Goal: Task Accomplishment & Management: Manage account settings

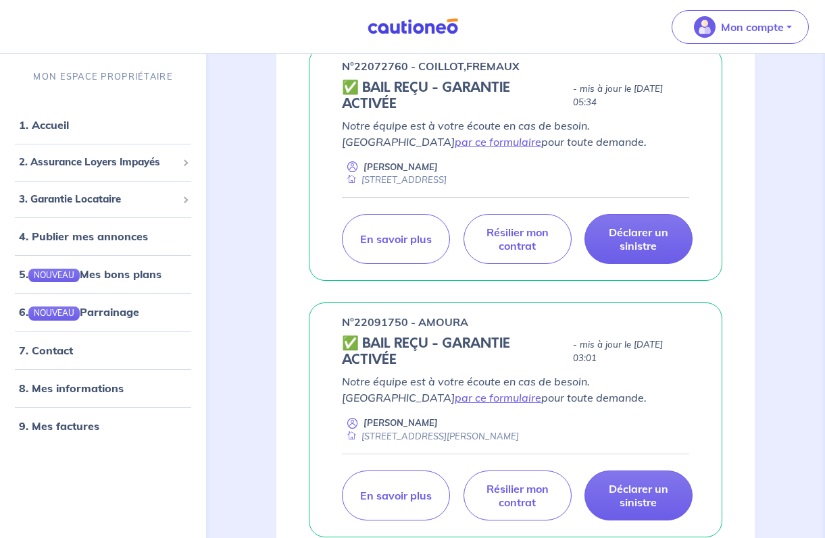
scroll to position [251, 0]
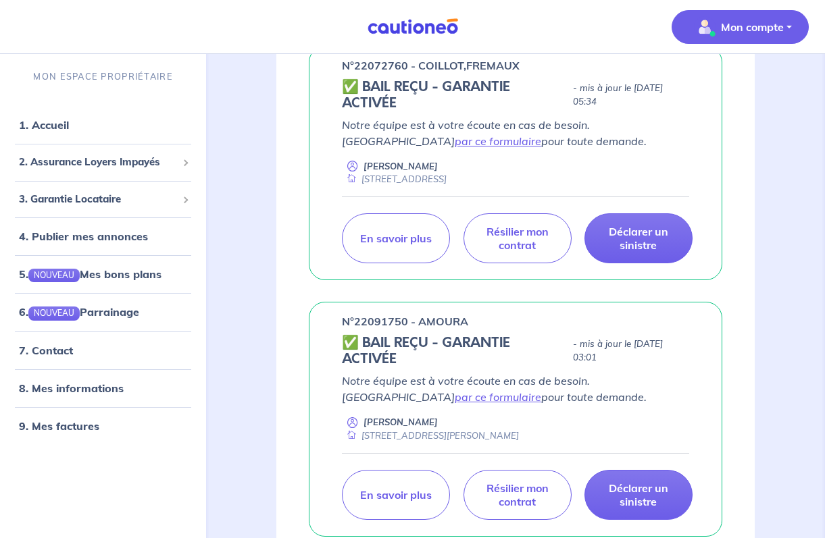
click at [763, 19] on p "Mon compte" at bounding box center [752, 27] width 63 height 16
click at [724, 79] on link "Mes informations" at bounding box center [726, 84] width 109 height 22
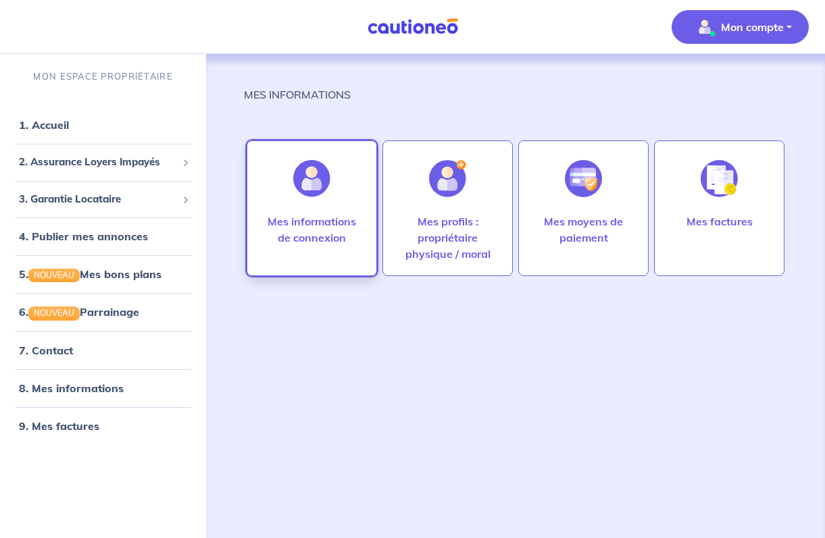
click at [327, 245] on p "Mes informations de connexion" at bounding box center [312, 229] width 102 height 32
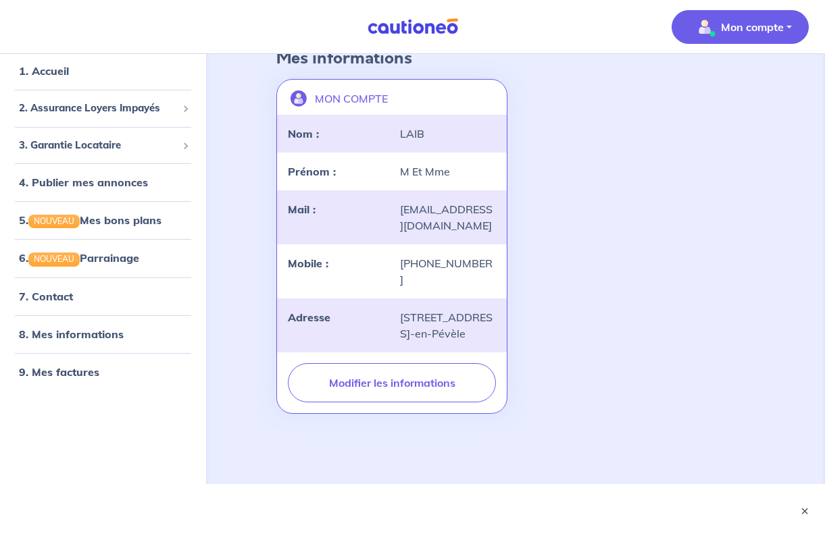
scroll to position [94, 0]
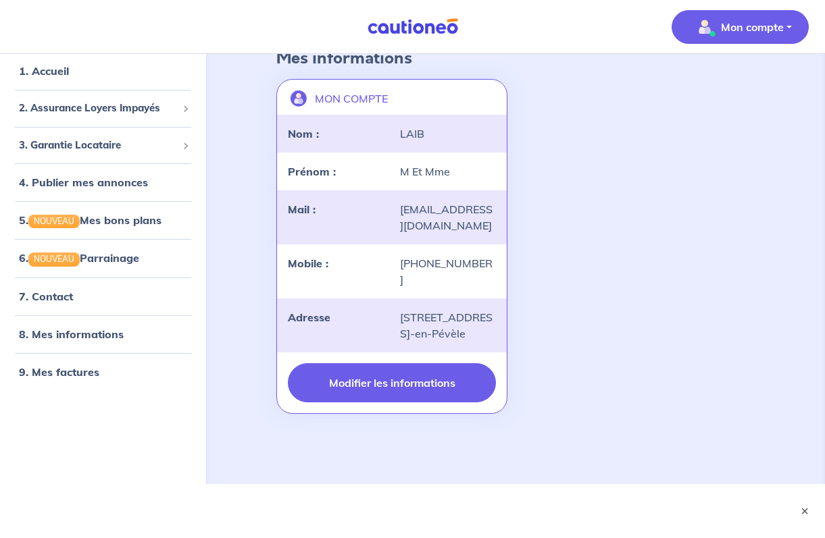
click at [403, 382] on button "Modifier les informations" at bounding box center [392, 382] width 208 height 39
select select "FR"
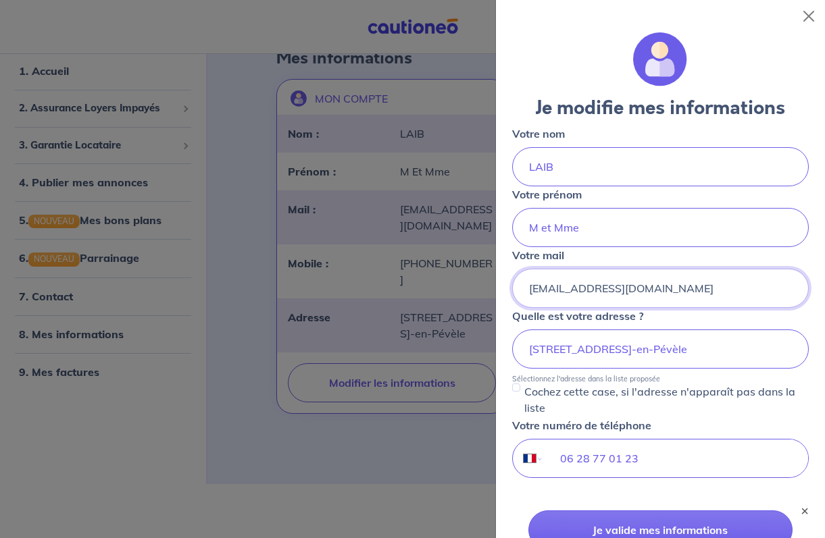
click at [696, 287] on input "[EMAIL_ADDRESS][PERSON_NAME][DOMAIN_NAME]" at bounding box center [660, 288] width 297 height 39
type input "[EMAIL_ADDRESS][PERSON_NAME][DOMAIN_NAME]"
click at [660, 457] on input "06 28 77 01 23" at bounding box center [676, 459] width 264 height 38
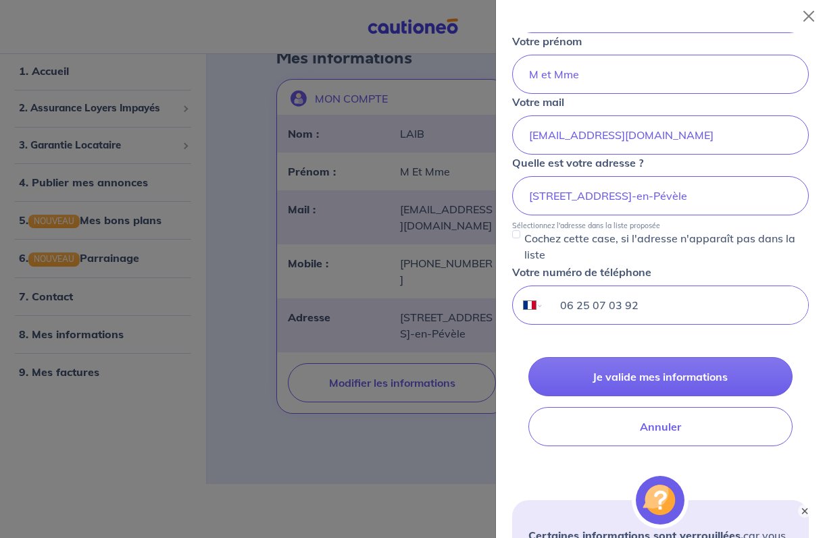
scroll to position [155, 0]
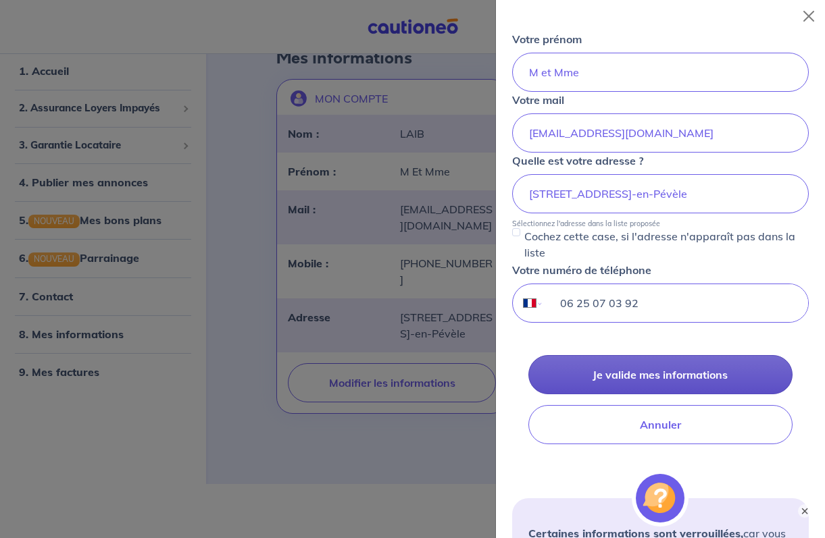
type input "06 25 07 03 92"
click at [739, 378] on button "Je valide mes informations" at bounding box center [660, 374] width 264 height 39
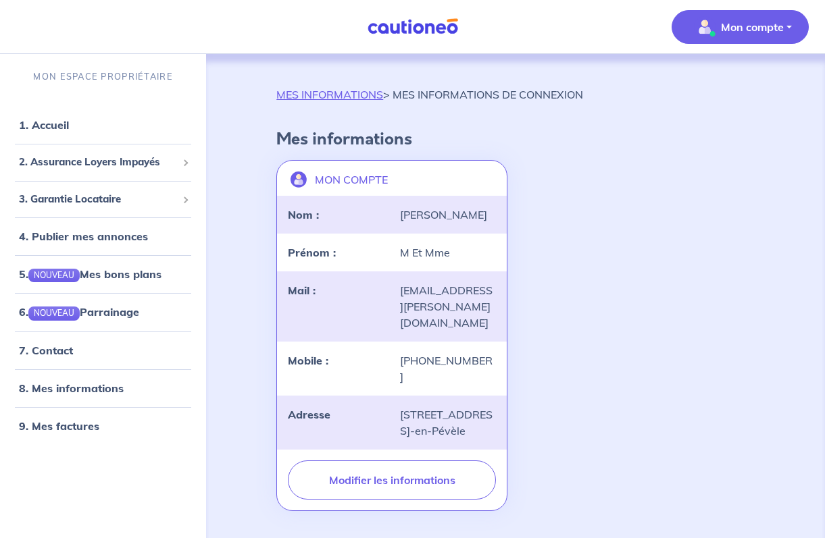
click at [764, 24] on p "Mon compte" at bounding box center [752, 27] width 63 height 16
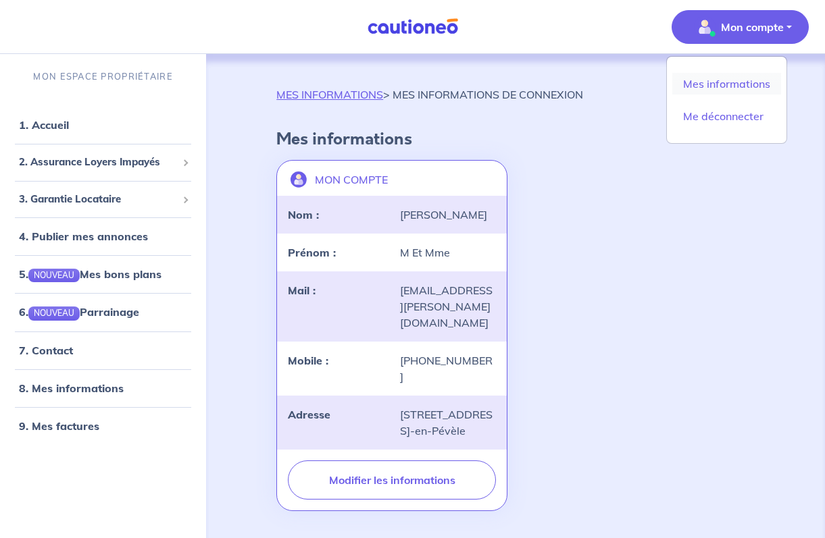
click at [734, 82] on link "Mes informations" at bounding box center [726, 84] width 109 height 22
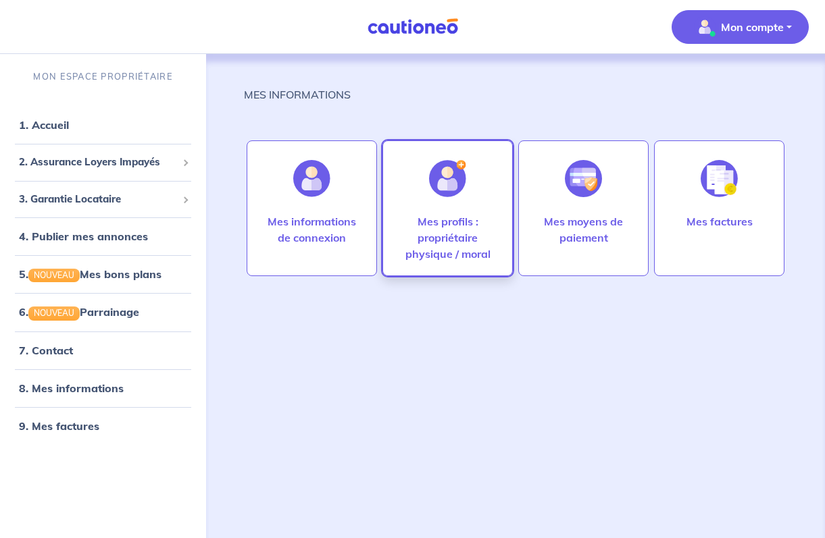
click at [471, 226] on p "Mes profils : propriétaire physique / moral" at bounding box center [448, 237] width 102 height 49
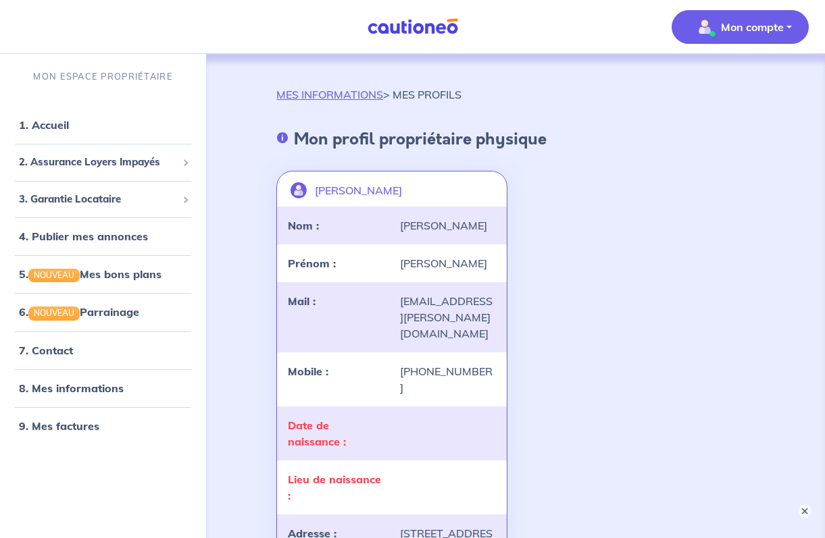
click at [733, 30] on p "Mon compte" at bounding box center [752, 27] width 63 height 16
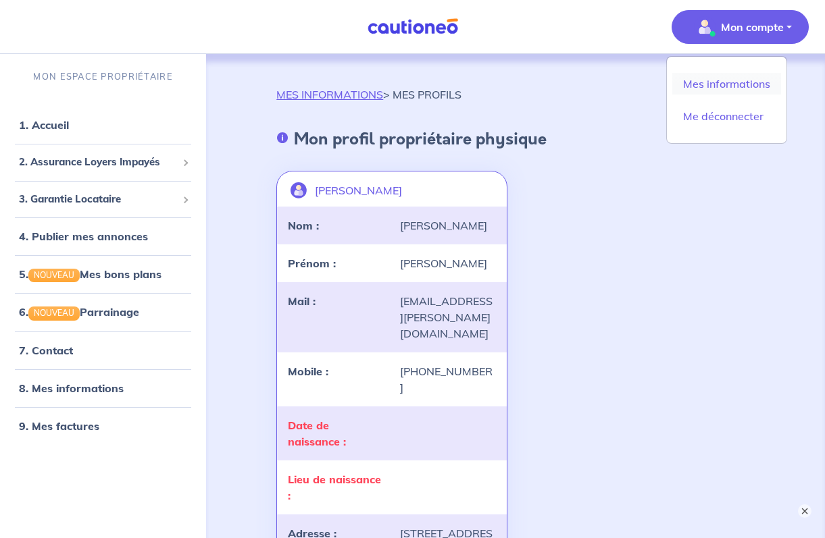
click at [716, 84] on link "Mes informations" at bounding box center [726, 84] width 109 height 22
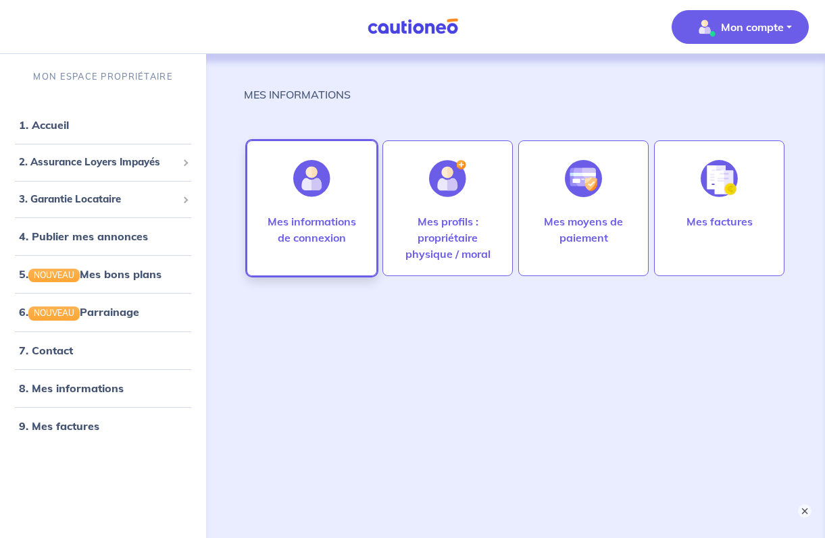
click at [303, 242] on p "Mes informations de connexion" at bounding box center [312, 229] width 102 height 32
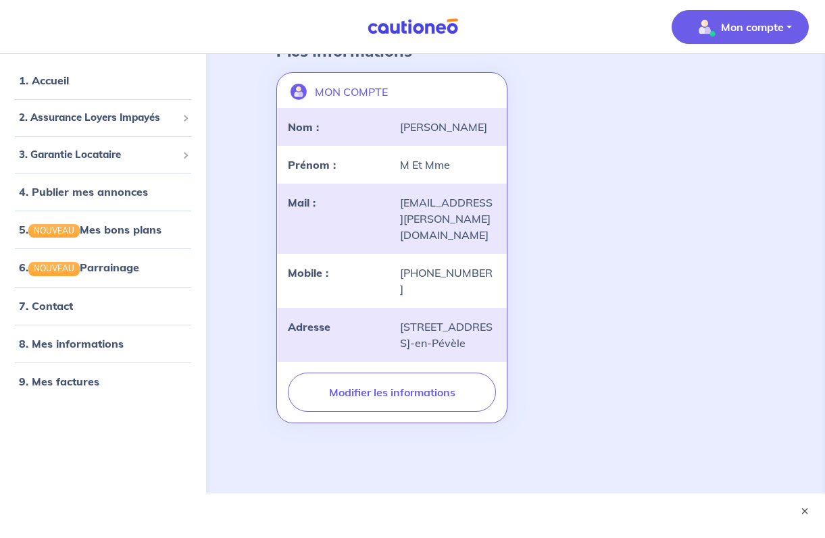
scroll to position [88, 0]
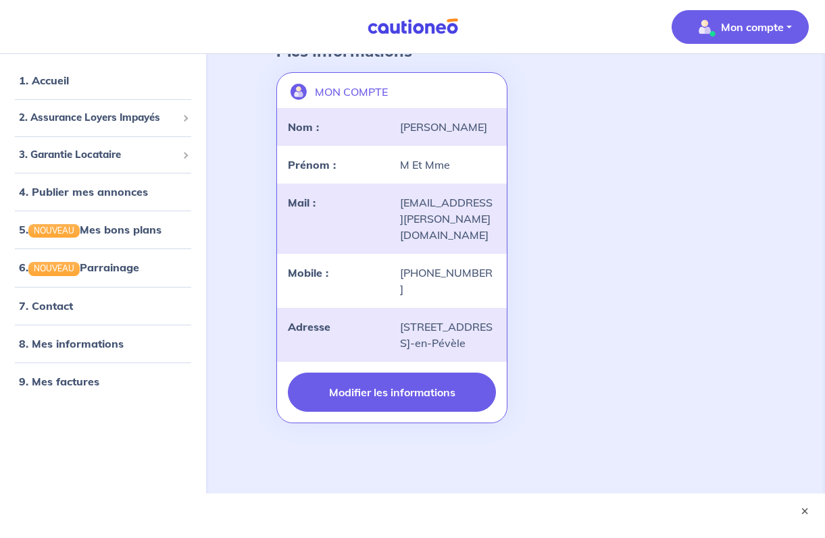
click at [407, 391] on button "Modifier les informations" at bounding box center [392, 392] width 208 height 39
select select "FR"
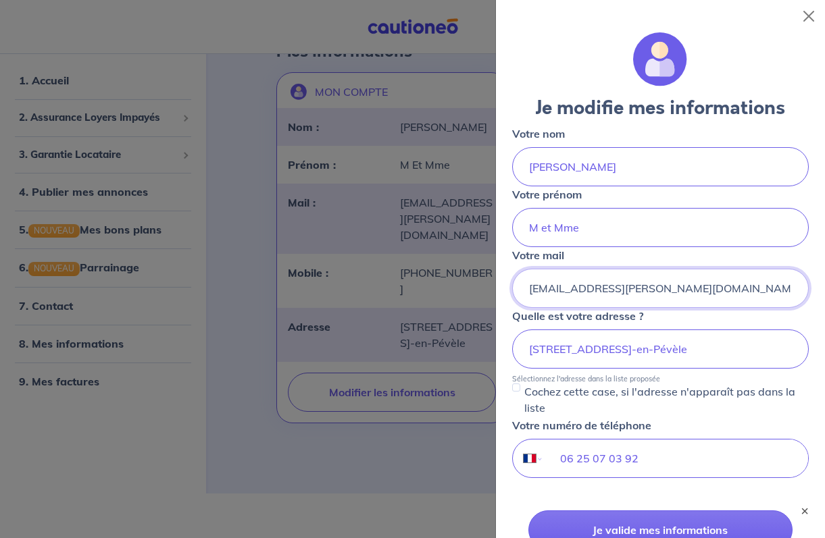
type input "[EMAIL_ADDRESS][DOMAIN_NAME]"
click at [501, 280] on div "Je modifie mes informations Votre nom LAIB Votre prénom M et Mme Votre mail mon…" at bounding box center [660, 285] width 329 height 506
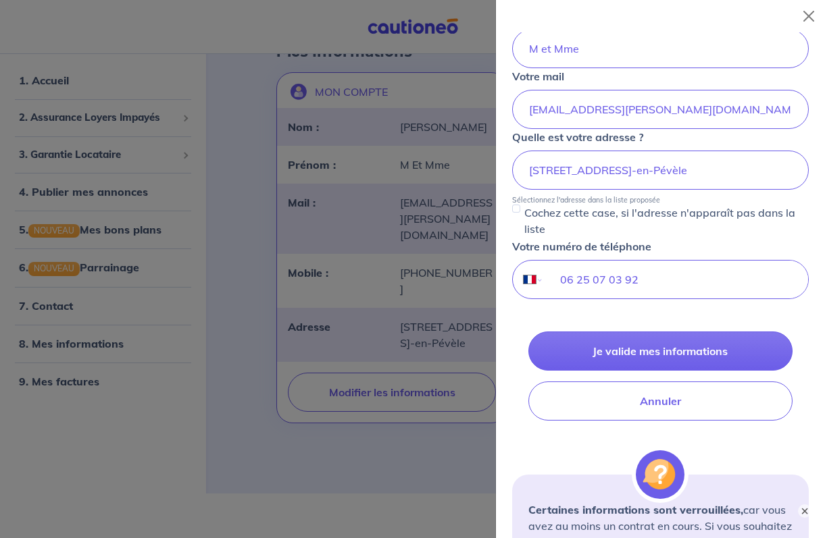
scroll to position [191, 0]
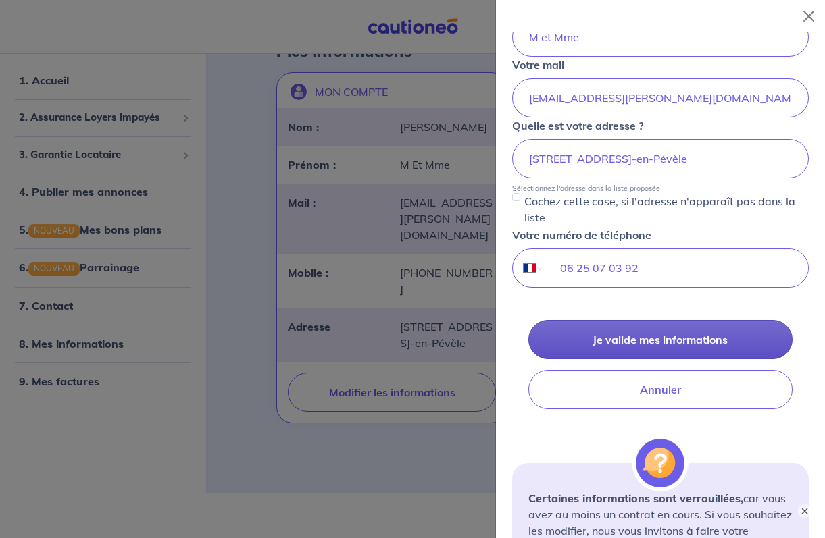
click at [657, 334] on button "Je valide mes informations" at bounding box center [660, 339] width 264 height 39
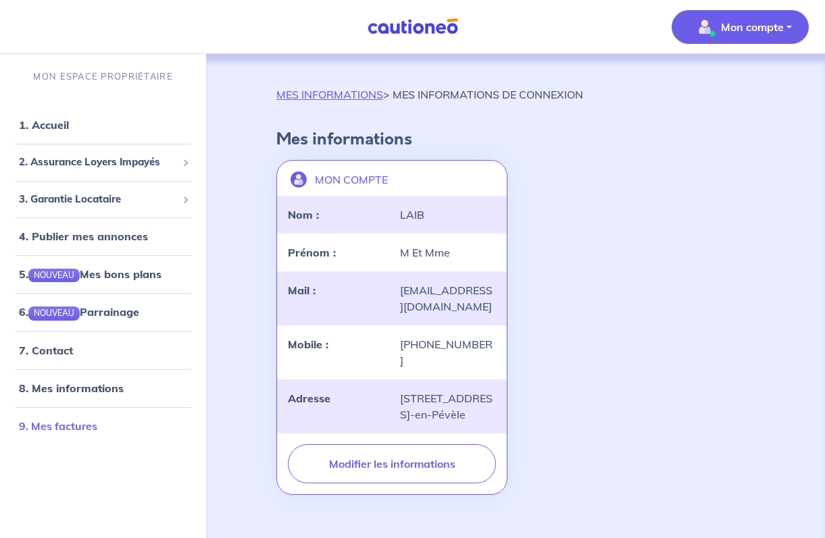
click at [70, 425] on link "9. Mes factures" at bounding box center [58, 427] width 78 height 14
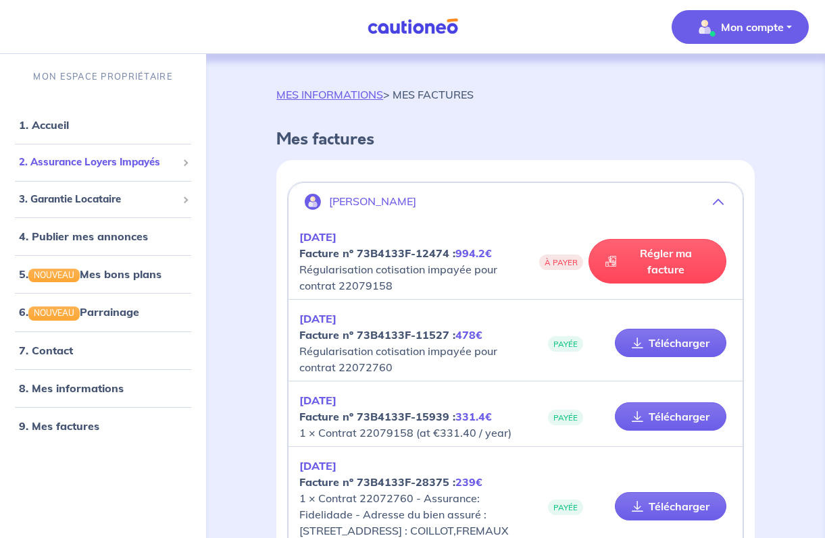
click at [164, 160] on span "2. Assurance Loyers Impayés" at bounding box center [98, 163] width 158 height 16
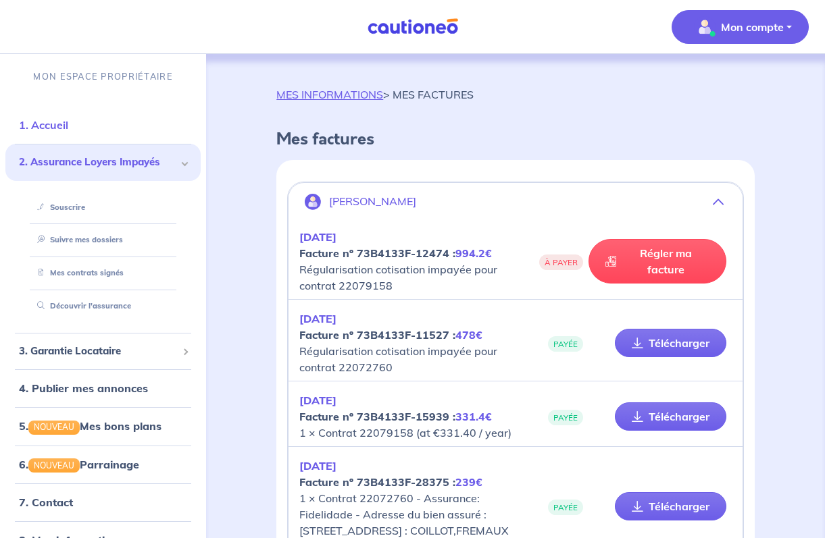
click at [51, 124] on link "1. Accueil" at bounding box center [43, 125] width 49 height 14
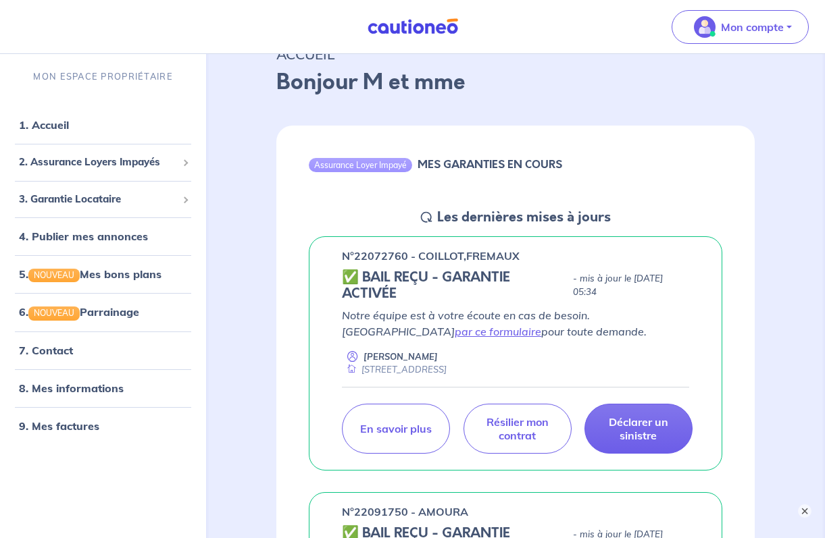
scroll to position [77, 0]
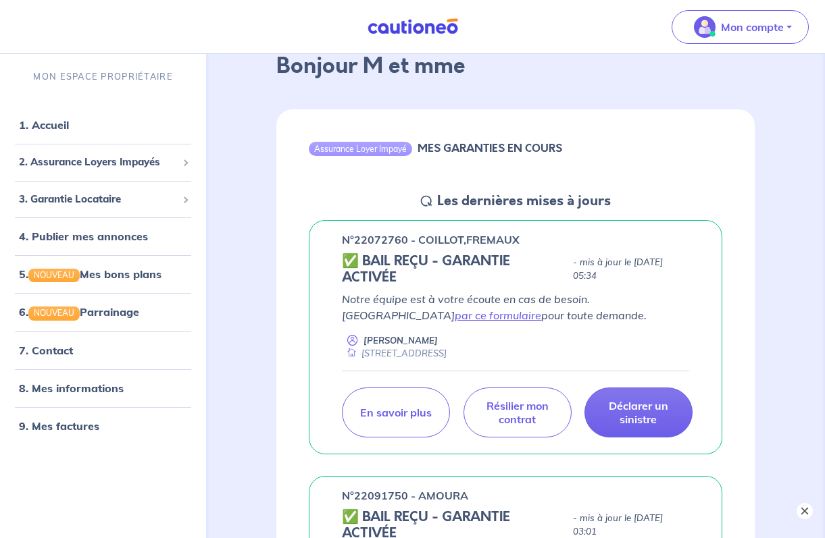
click at [804, 509] on button "×" at bounding box center [805, 511] width 16 height 16
click at [57, 424] on link "9. Mes factures" at bounding box center [58, 426] width 78 height 14
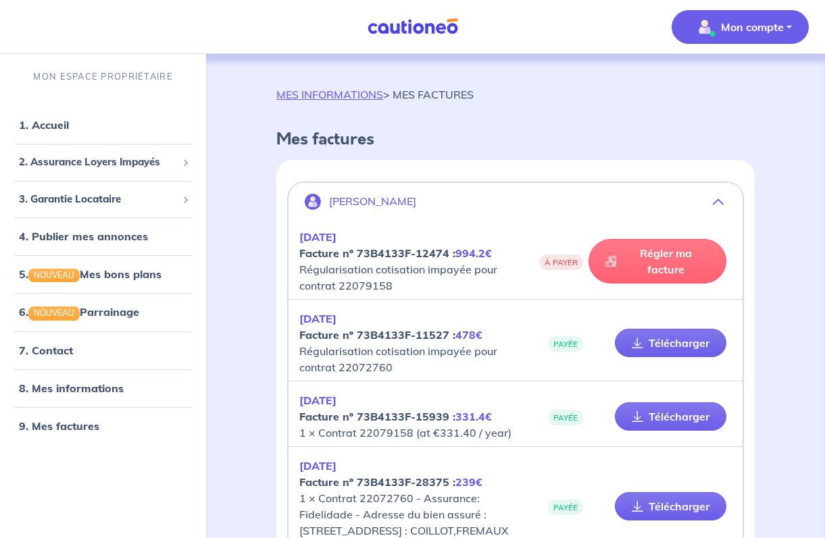
click at [665, 273] on link "Régler ma facture" at bounding box center [657, 261] width 138 height 45
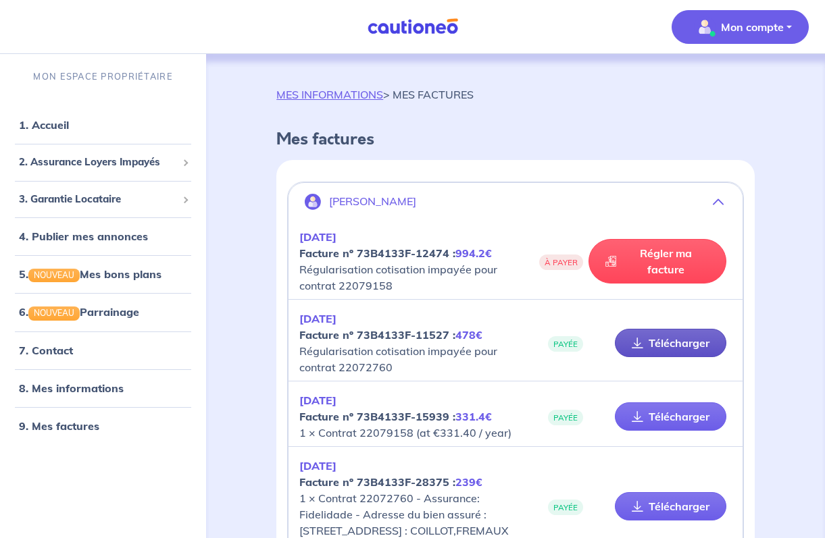
click at [665, 347] on link "Télécharger" at bounding box center [670, 343] width 111 height 28
click at [141, 271] on link "5. NOUVEAU Mes bons plans" at bounding box center [89, 275] width 141 height 14
click at [82, 386] on link "8. Mes informations" at bounding box center [69, 389] width 101 height 14
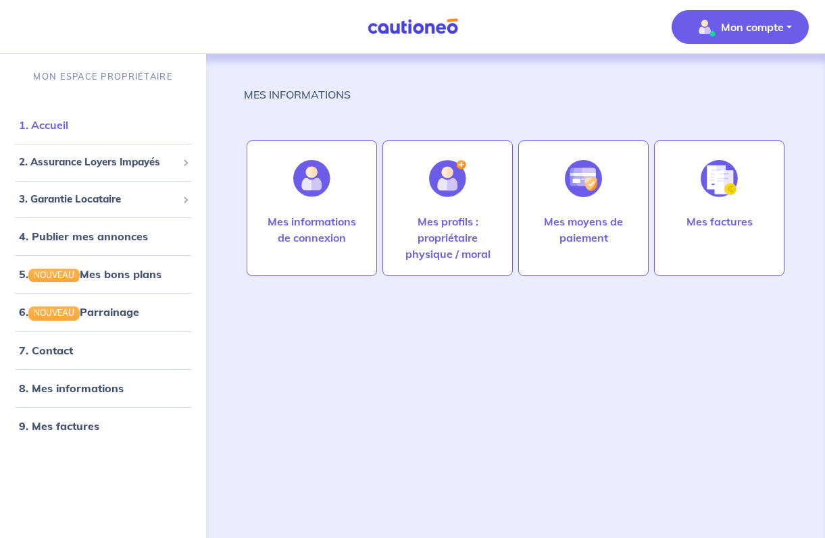
click at [62, 124] on link "1. Accueil" at bounding box center [43, 125] width 49 height 14
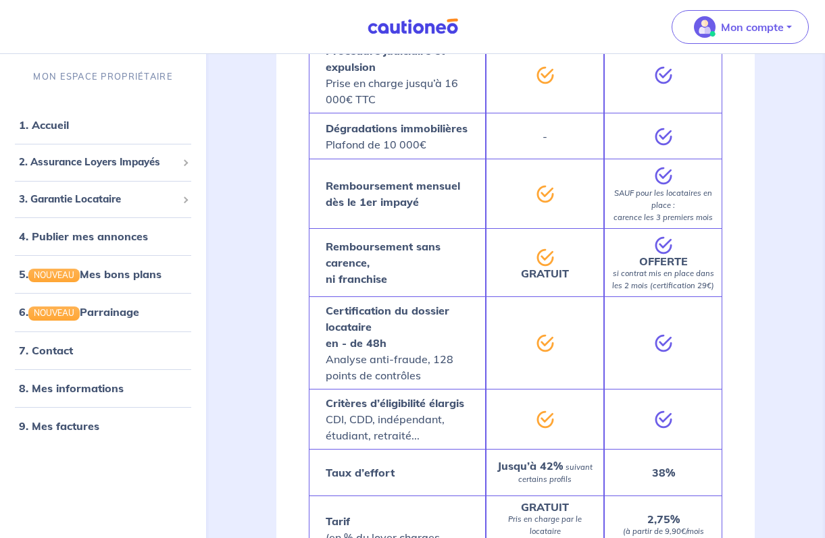
scroll to position [1382, 0]
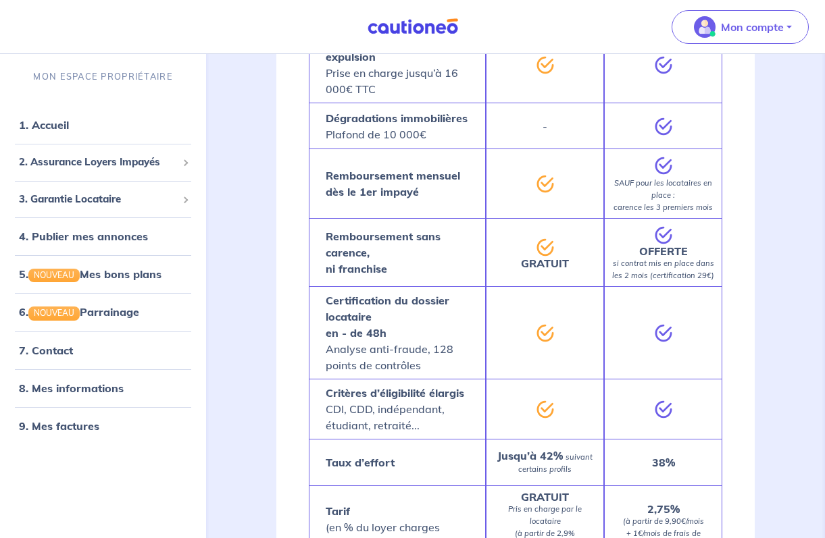
click at [568, 297] on div at bounding box center [545, 332] width 118 height 93
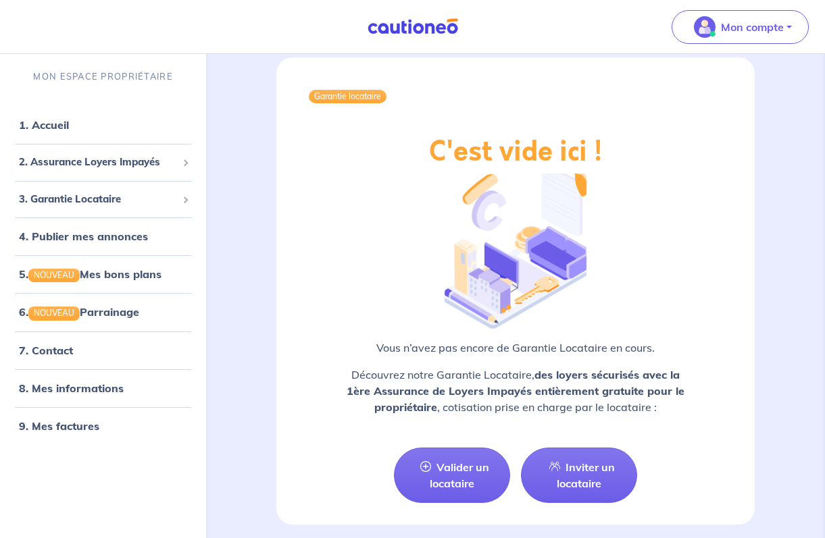
scroll to position [1936, 0]
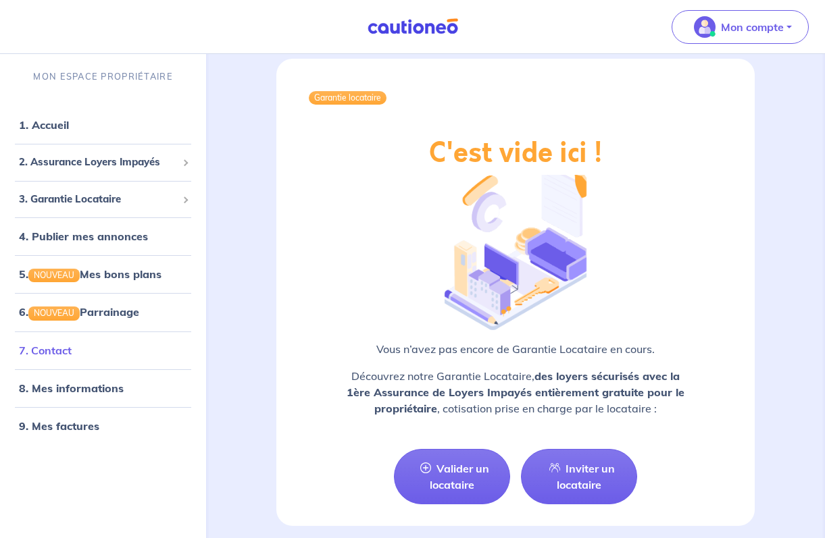
click at [58, 352] on link "7. Contact" at bounding box center [45, 350] width 53 height 14
click at [127, 190] on div "3. Garantie Locataire" at bounding box center [102, 199] width 195 height 26
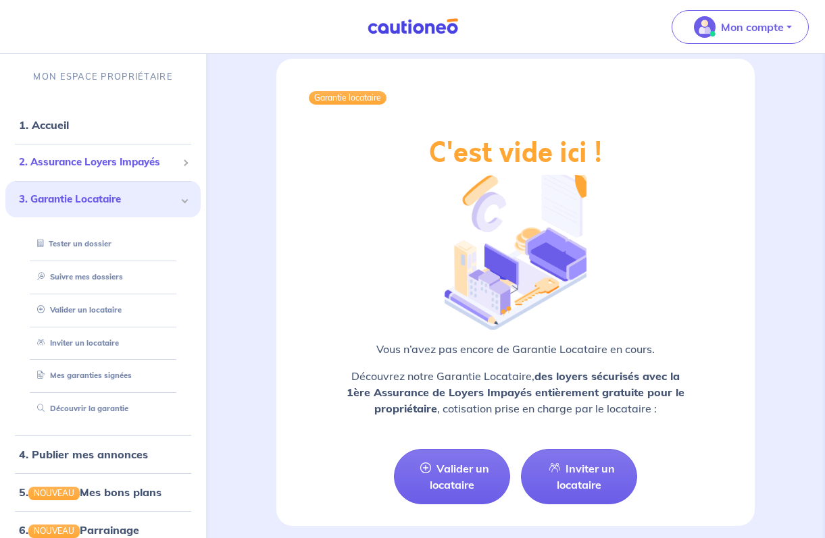
click at [84, 157] on span "2. Assurance Loyers Impayés" at bounding box center [98, 163] width 158 height 16
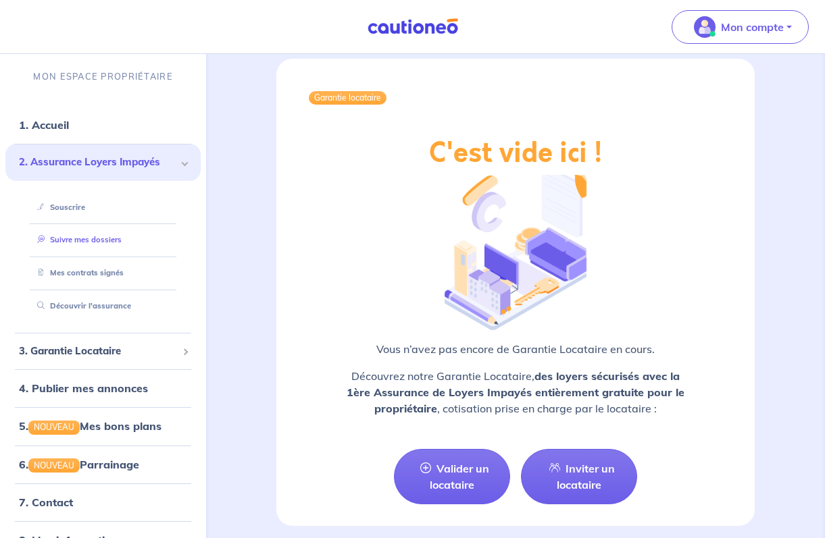
click at [97, 238] on link "Suivre mes dossiers" at bounding box center [77, 239] width 90 height 9
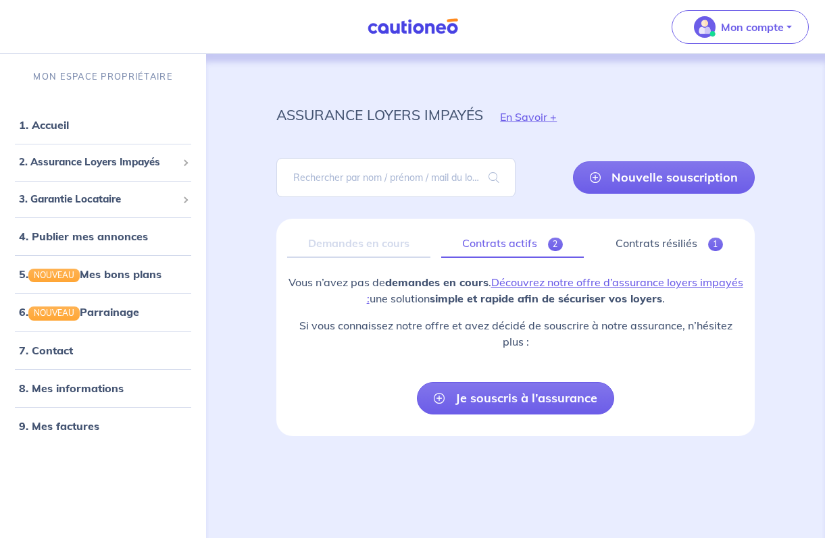
click at [508, 241] on link "Contrats actifs 2" at bounding box center [512, 244] width 143 height 28
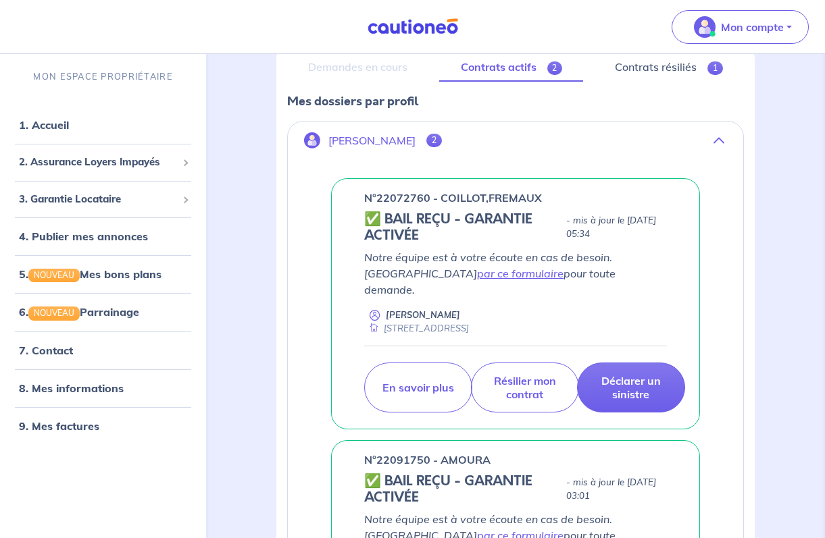
scroll to position [178, 0]
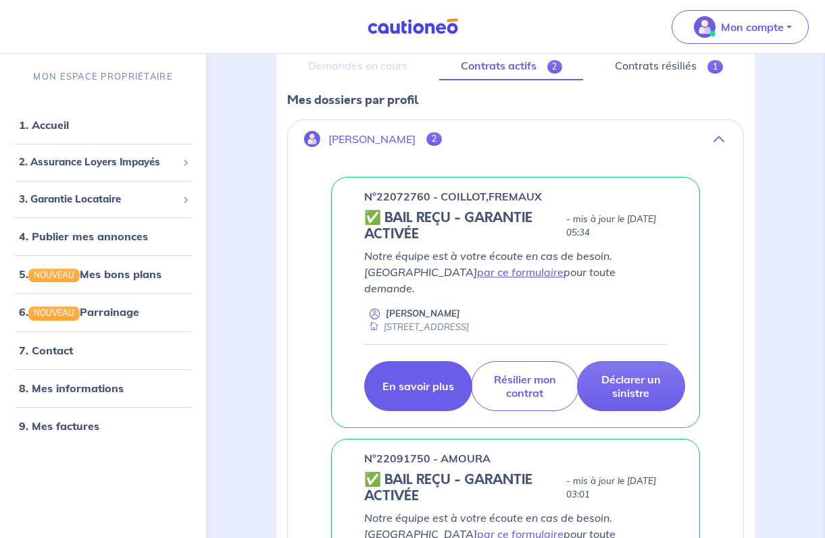
click at [422, 380] on p "En savoir plus" at bounding box center [418, 387] width 72 height 14
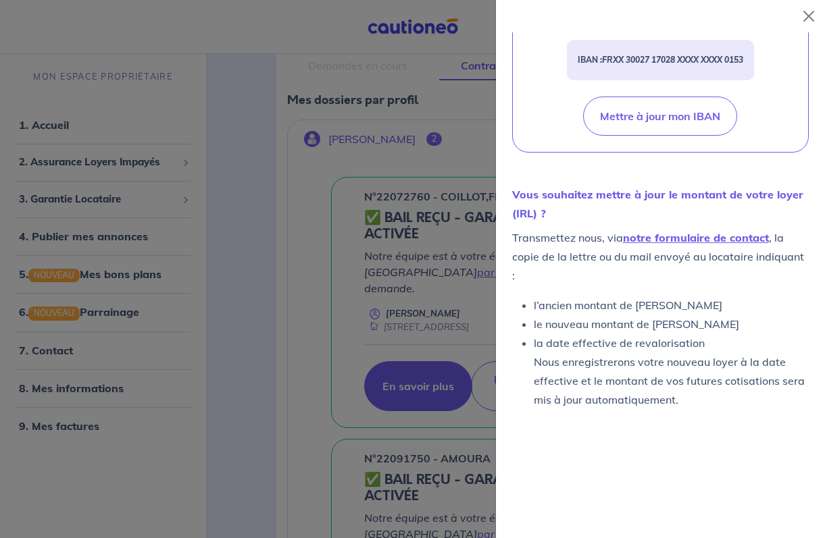
scroll to position [543, 0]
click at [812, 16] on button "Close" at bounding box center [809, 16] width 22 height 22
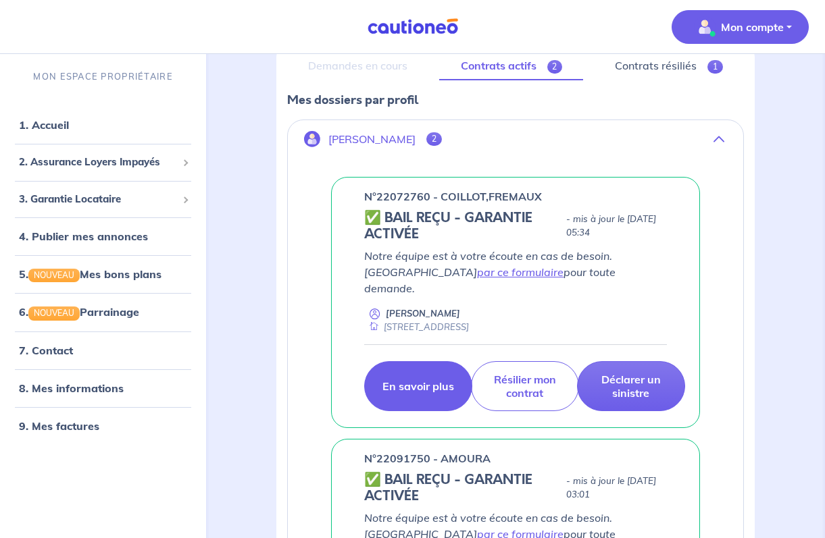
click at [749, 31] on p "Mon compte" at bounding box center [752, 27] width 63 height 16
click at [721, 113] on link "Me déconnecter" at bounding box center [726, 116] width 109 height 22
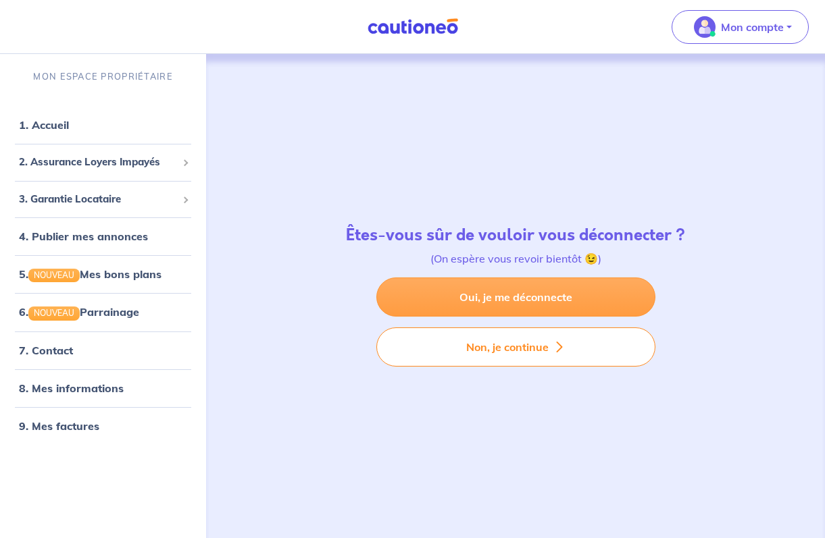
click at [547, 293] on link "Oui, je me déconnecte" at bounding box center [515, 297] width 279 height 39
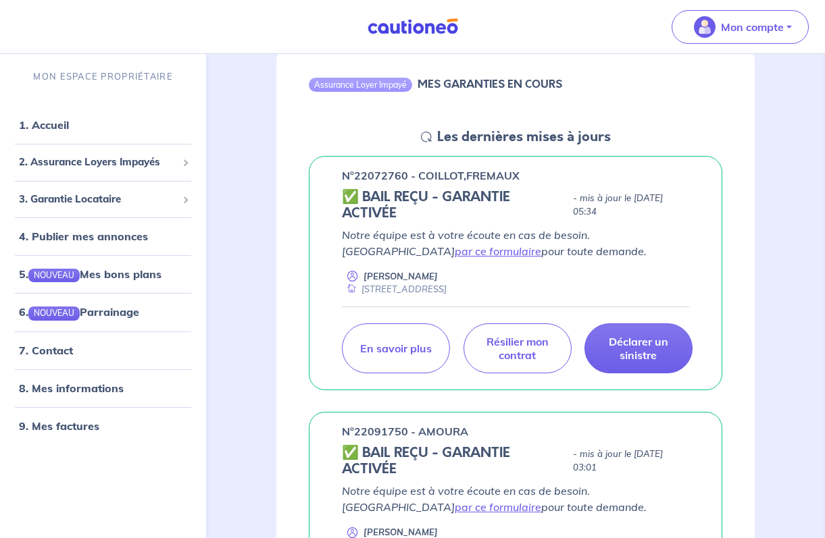
scroll to position [145, 0]
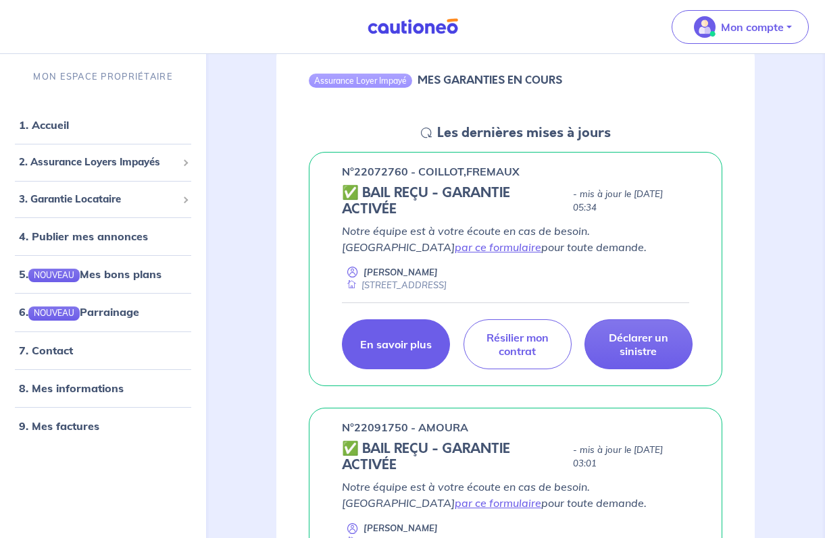
click at [414, 347] on p "En savoir plus" at bounding box center [396, 345] width 72 height 14
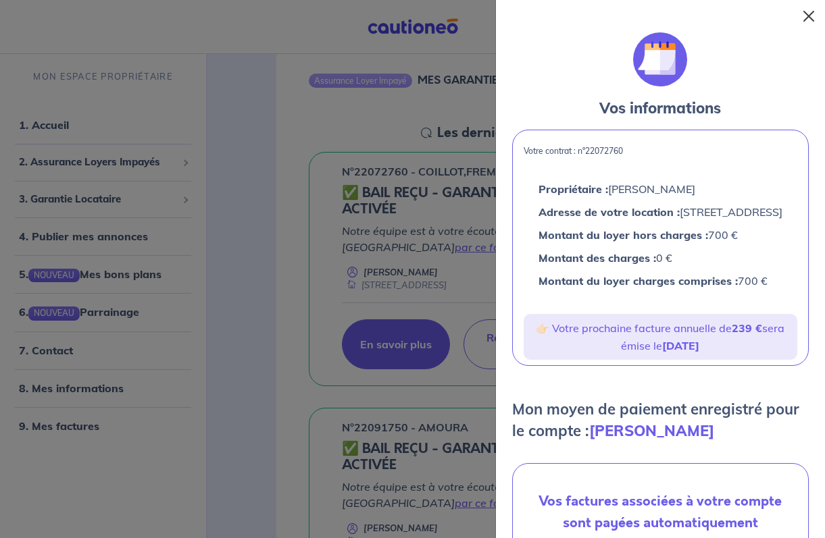
click at [808, 15] on button "Close" at bounding box center [809, 16] width 22 height 22
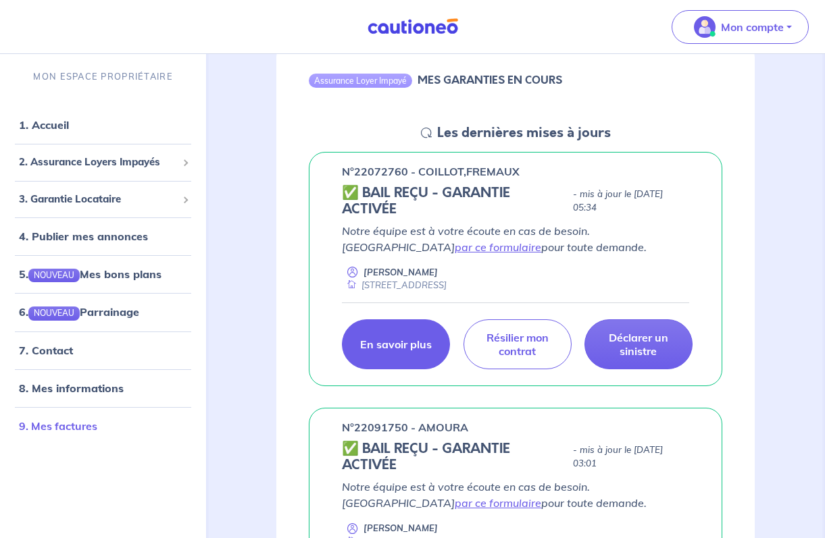
click at [71, 425] on link "9. Mes factures" at bounding box center [58, 426] width 78 height 14
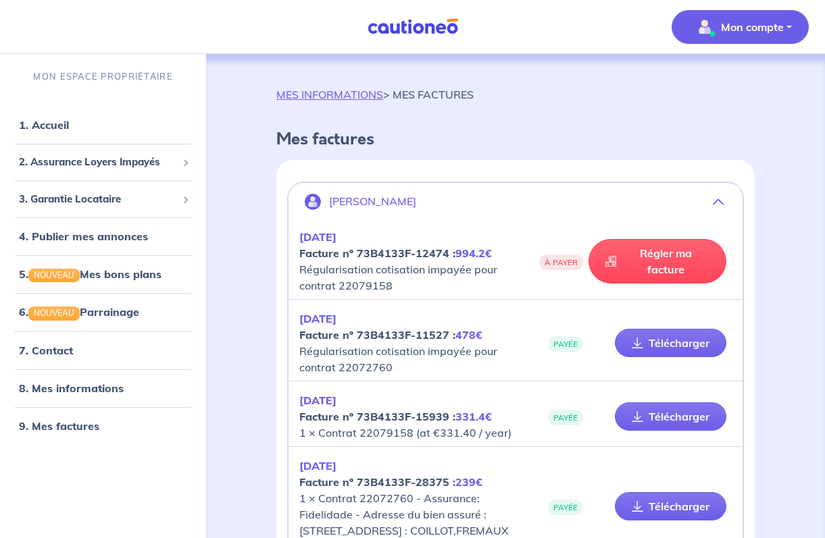
click at [762, 26] on p "Mon compte" at bounding box center [752, 27] width 63 height 16
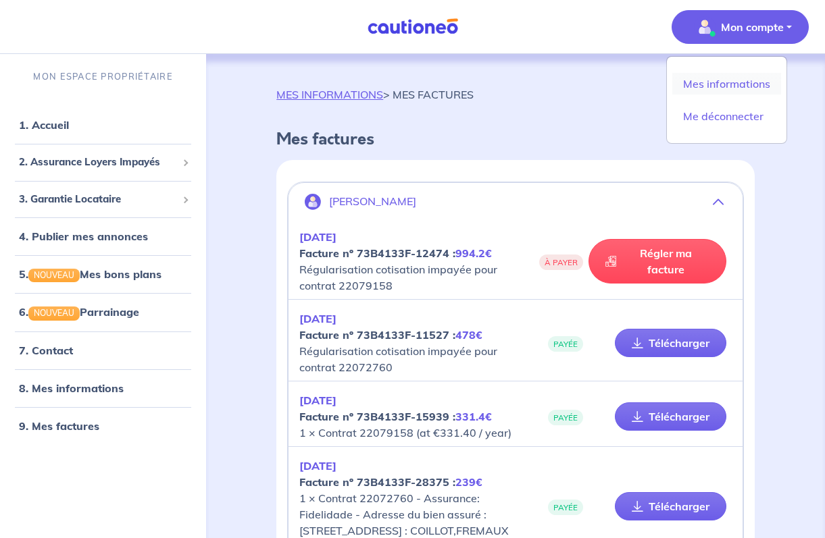
click at [732, 77] on link "Mes informations" at bounding box center [726, 84] width 109 height 22
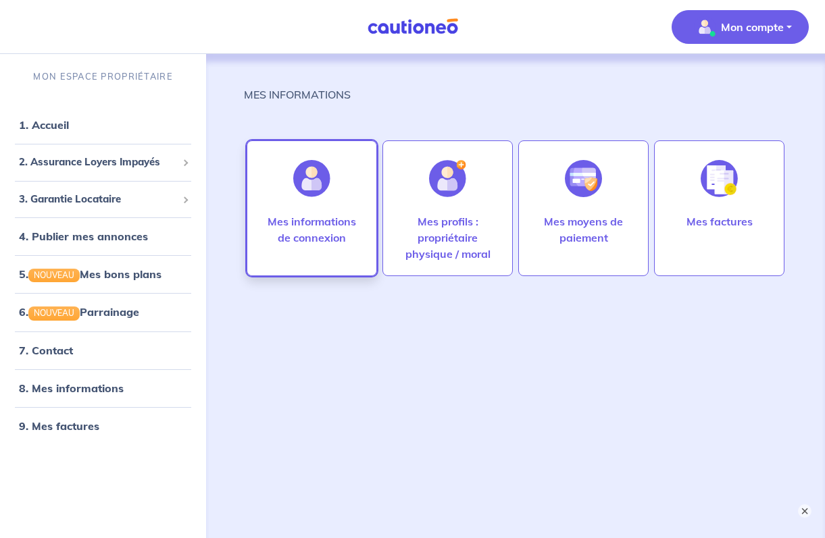
click at [341, 212] on div at bounding box center [311, 179] width 59 height 70
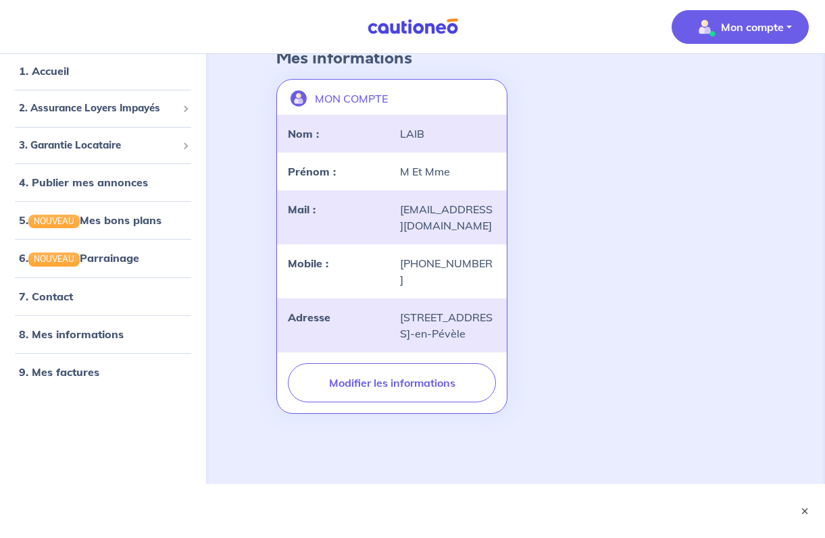
scroll to position [97, 0]
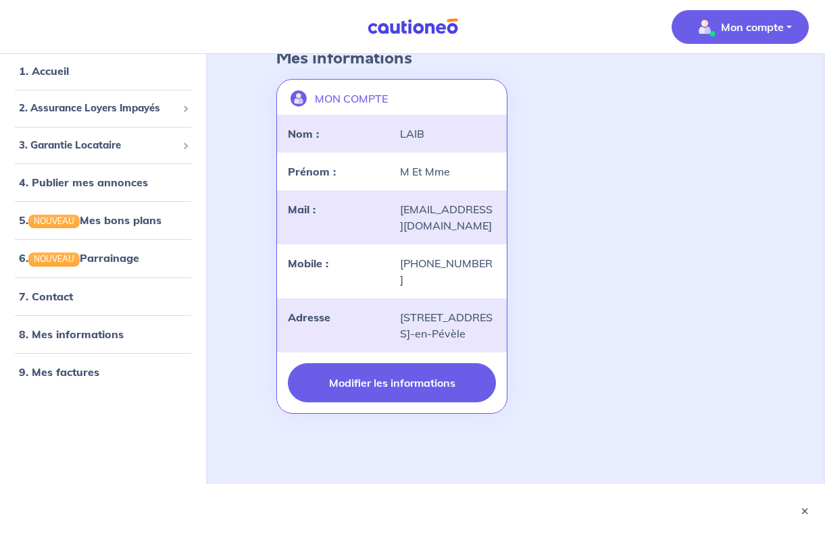
click at [438, 384] on button "Modifier les informations" at bounding box center [392, 382] width 208 height 39
select select "FR"
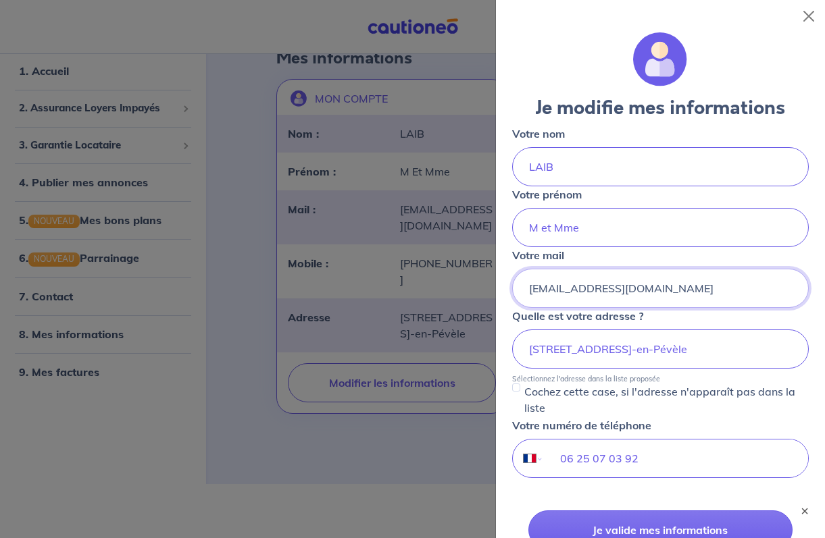
type input "[EMAIL_ADDRESS][PERSON_NAME][DOMAIN_NAME]"
click at [812, 307] on div "Je modifie mes informations Votre nom [PERSON_NAME] Votre prénom M et Mme Votre…" at bounding box center [660, 285] width 329 height 506
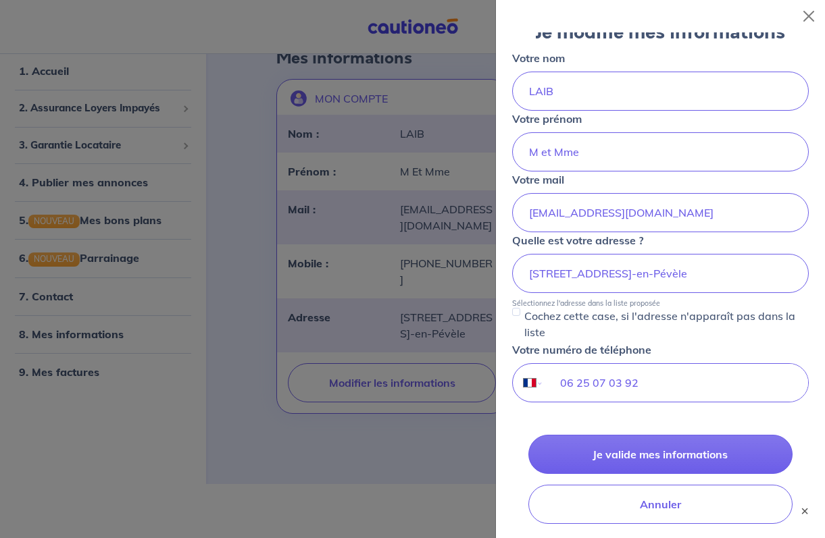
scroll to position [79, 0]
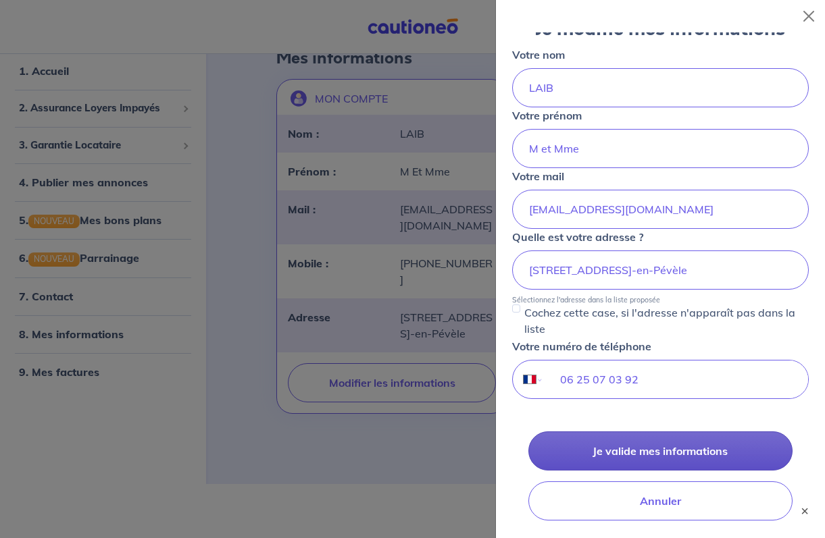
click at [696, 447] on button "Je valide mes informations" at bounding box center [660, 451] width 264 height 39
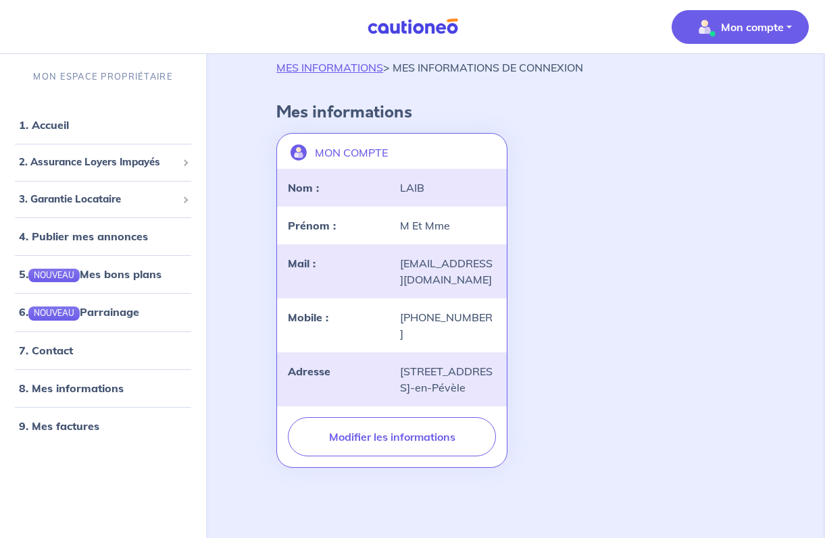
click at [763, 36] on span "Mon compte" at bounding box center [735, 27] width 95 height 22
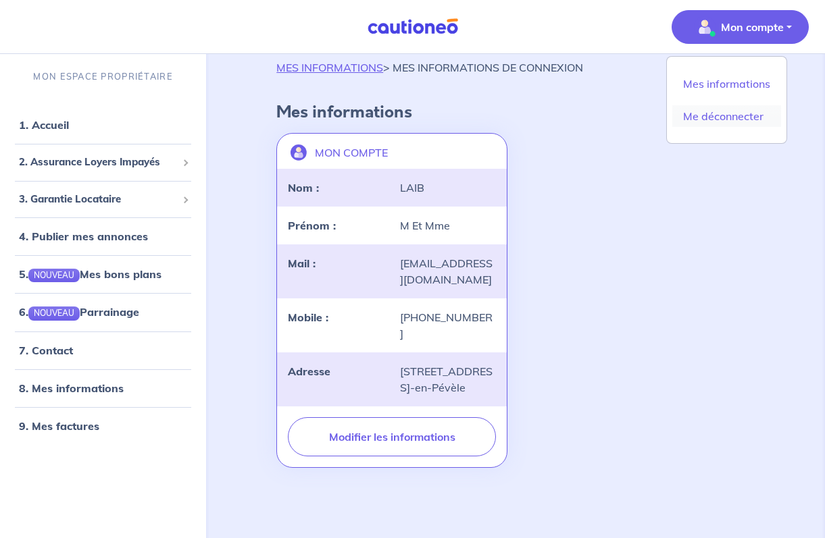
click at [741, 116] on link "Me déconnecter" at bounding box center [726, 116] width 109 height 22
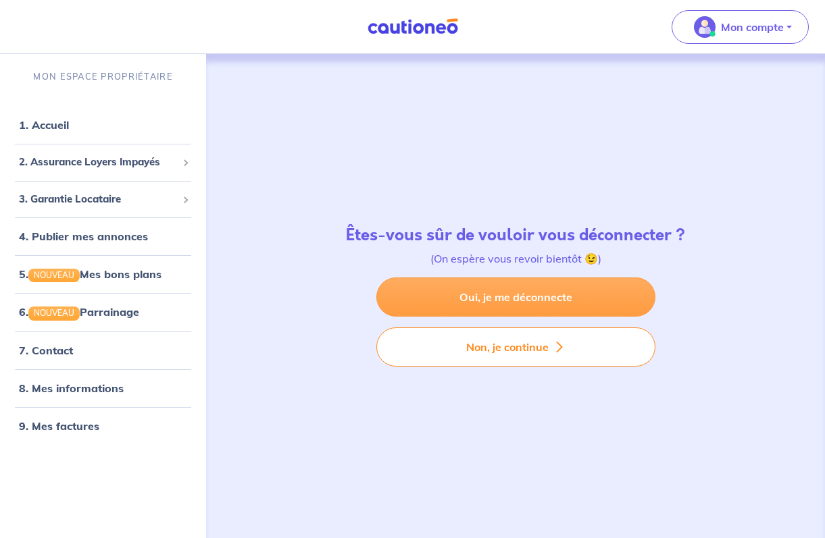
click at [587, 297] on link "Oui, je me déconnecte" at bounding box center [515, 297] width 279 height 39
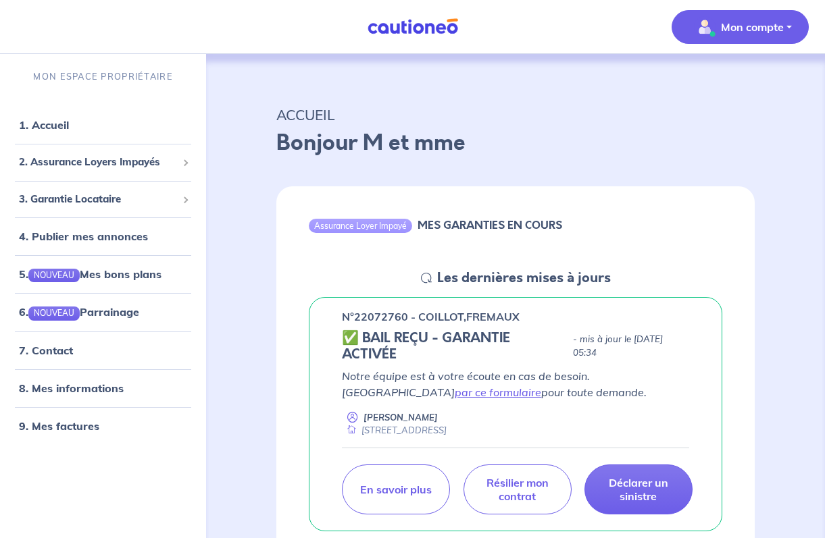
click at [768, 20] on p "Mon compte" at bounding box center [752, 27] width 63 height 16
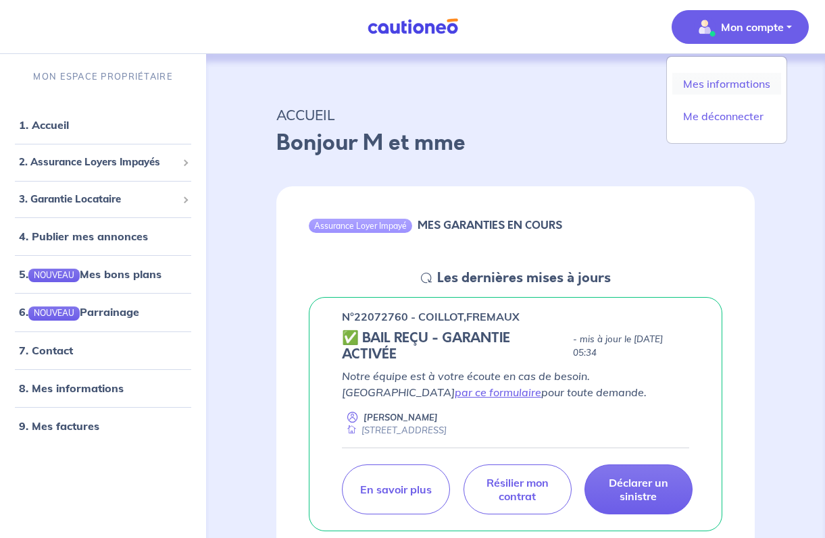
click at [726, 83] on link "Mes informations" at bounding box center [726, 84] width 109 height 22
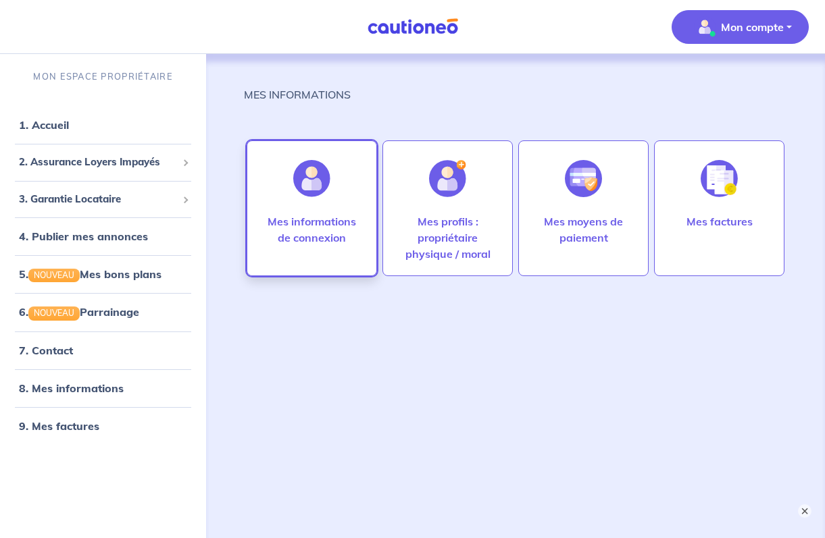
click at [328, 230] on p "Mes informations de connexion" at bounding box center [312, 229] width 102 height 32
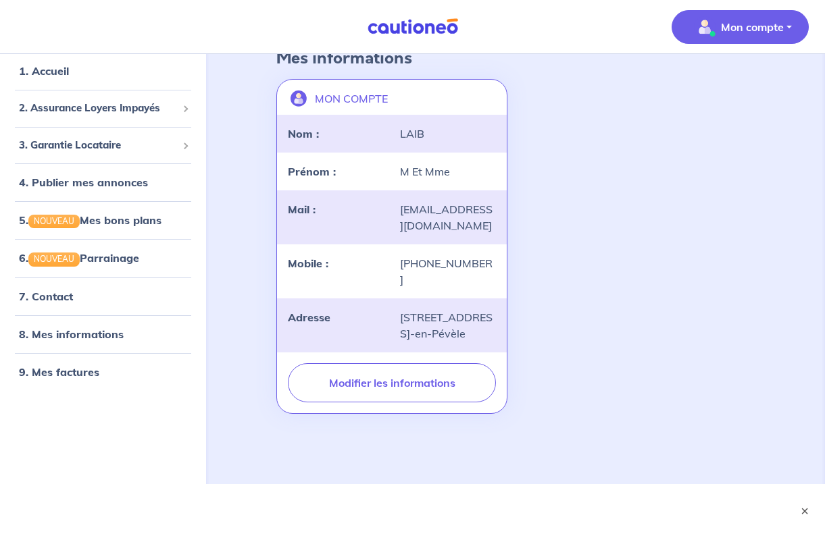
scroll to position [97, 0]
click at [58, 293] on link "7. Contact" at bounding box center [45, 296] width 53 height 14
click at [803, 511] on button "×" at bounding box center [805, 511] width 16 height 16
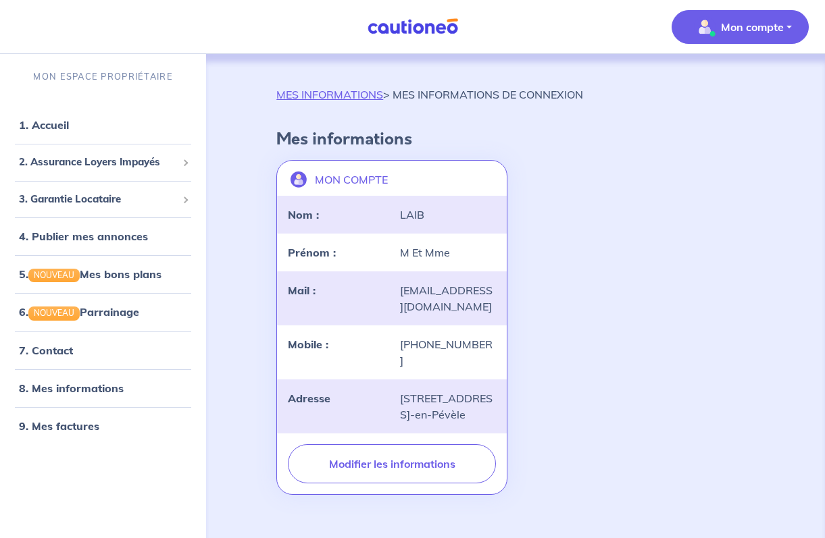
scroll to position [0, 0]
click at [93, 386] on link "8. Mes informations" at bounding box center [69, 389] width 101 height 14
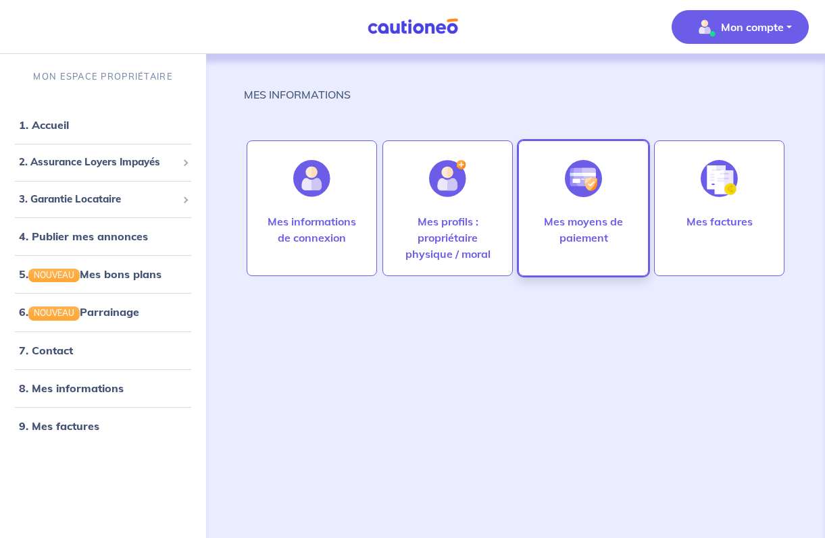
click at [586, 235] on p "Mes moyens de paiement" at bounding box center [583, 229] width 102 height 32
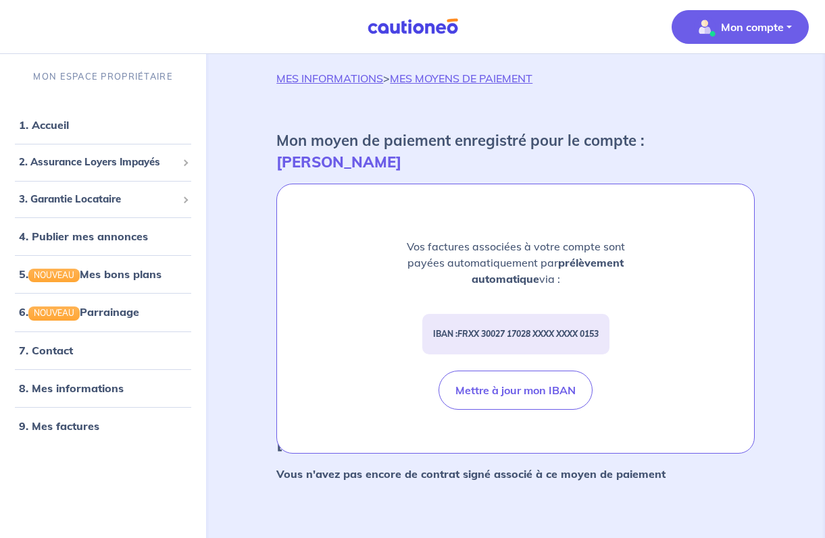
scroll to position [16, 0]
click at [96, 386] on link "8. Mes informations" at bounding box center [69, 388] width 101 height 14
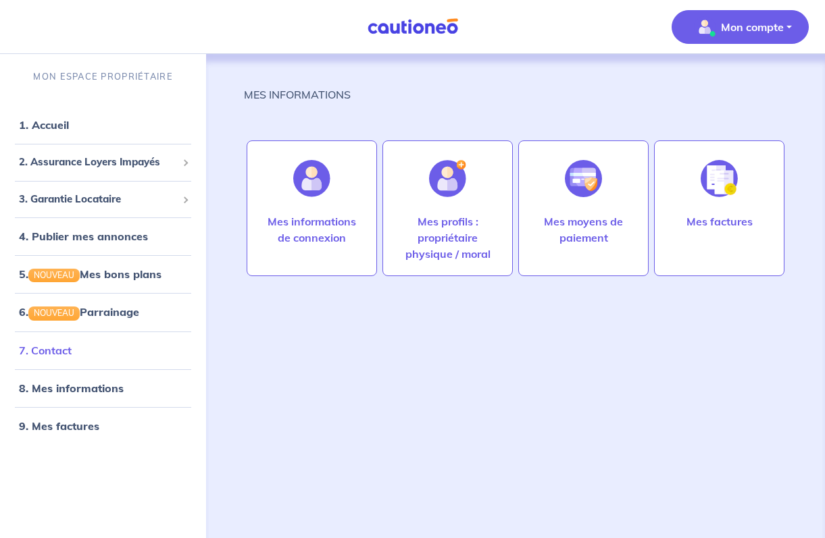
click at [54, 348] on link "7. Contact" at bounding box center [45, 351] width 53 height 14
click at [726, 34] on p "Mon compte" at bounding box center [752, 27] width 63 height 16
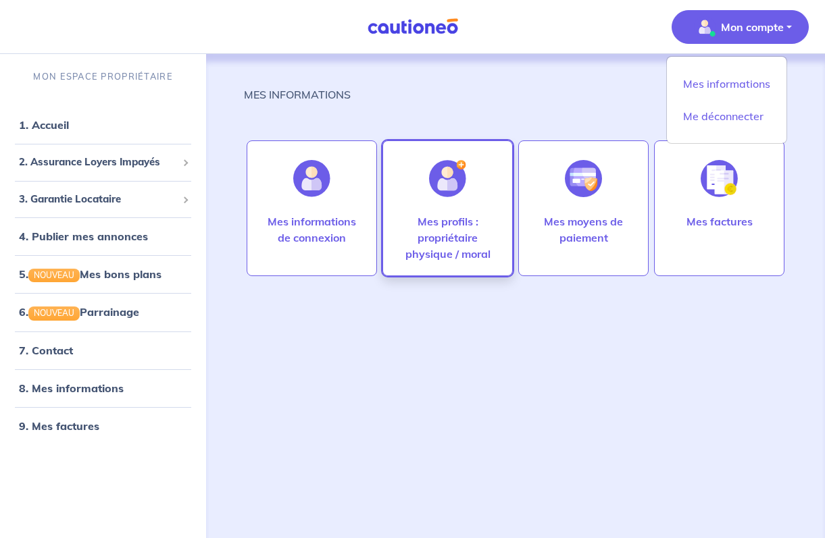
click at [455, 226] on p "Mes profils : propriétaire physique / moral" at bounding box center [448, 237] width 102 height 49
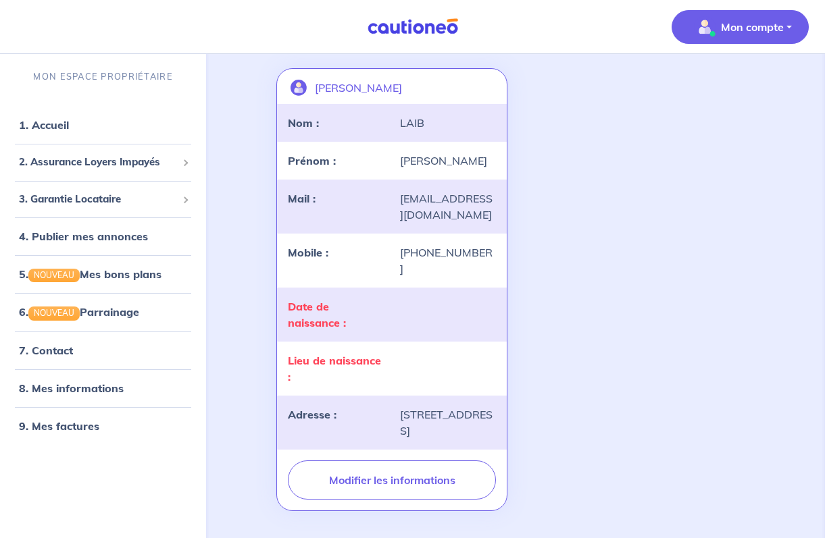
scroll to position [103, 0]
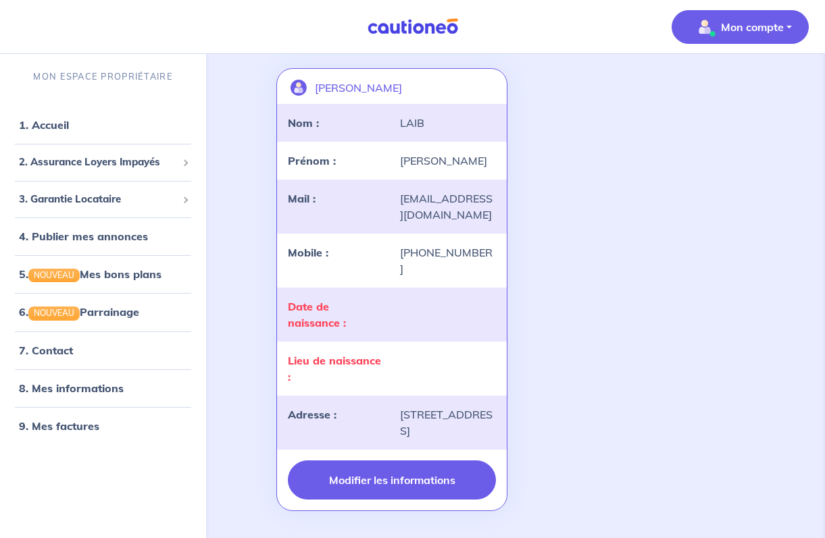
click at [435, 479] on button "Modifier les informations" at bounding box center [392, 480] width 208 height 39
select select "FR"
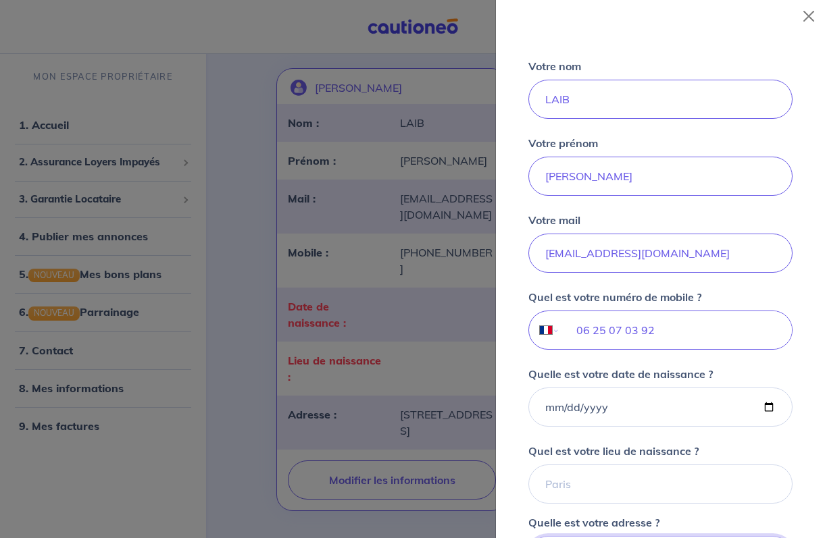
scroll to position [199, 0]
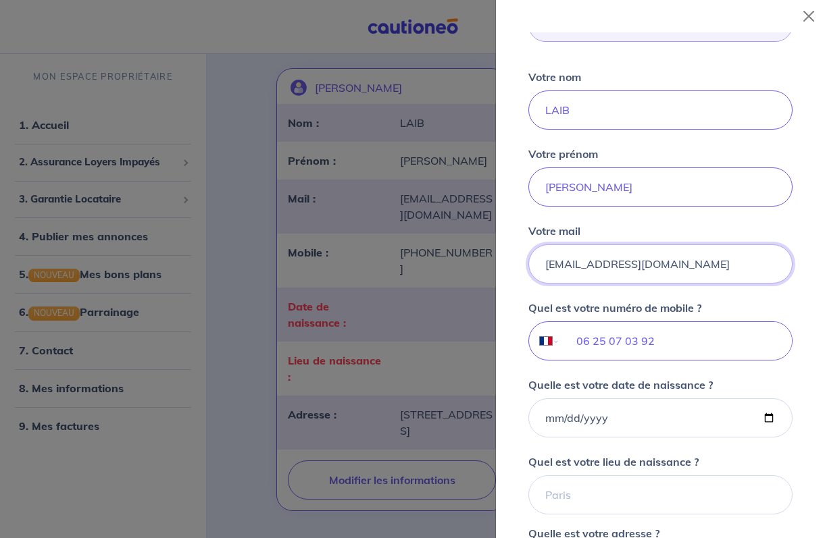
click at [563, 265] on input "[EMAIL_ADDRESS][PERSON_NAME][DOMAIN_NAME]" at bounding box center [660, 264] width 264 height 39
type input "monsieurlaib@gmail.com"
click at [772, 264] on input "monsieurlaib@gmail.com" at bounding box center [660, 264] width 264 height 39
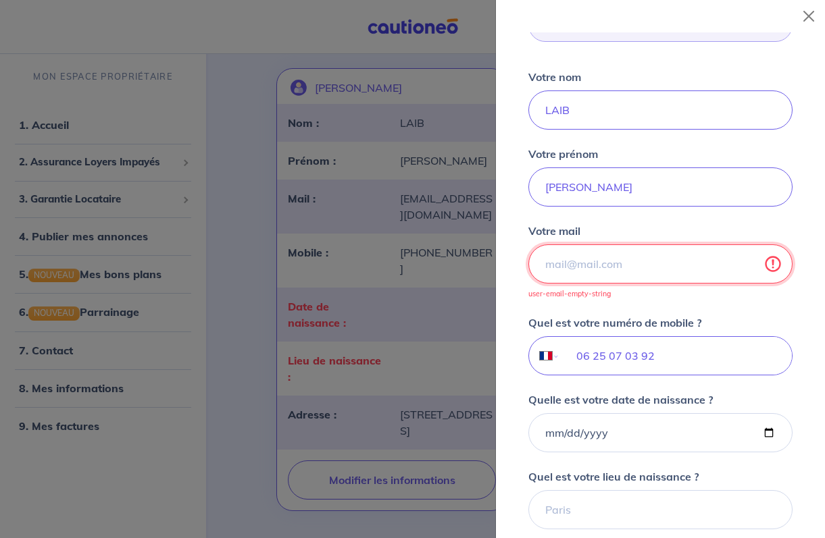
type input "monsieur.laib@gmail.com"
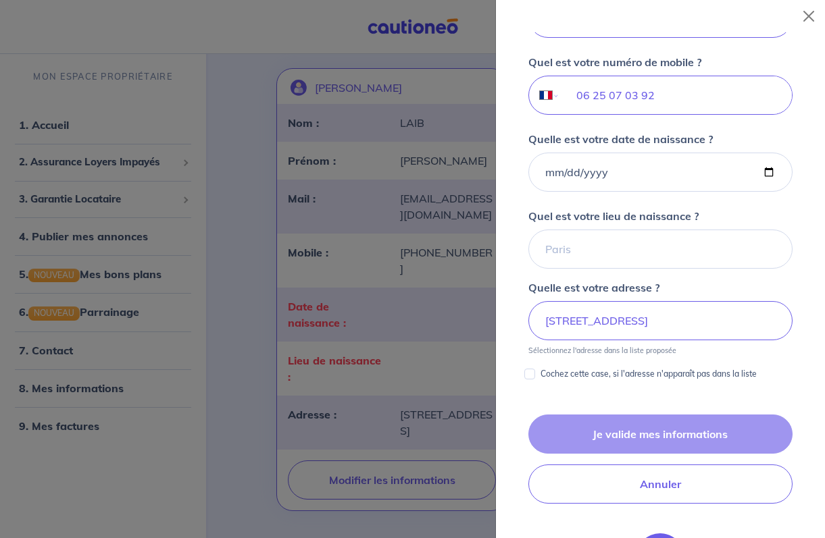
scroll to position [446, 0]
click at [732, 321] on input "187 Rue de Créplaine, 59510 HEM" at bounding box center [660, 320] width 264 height 39
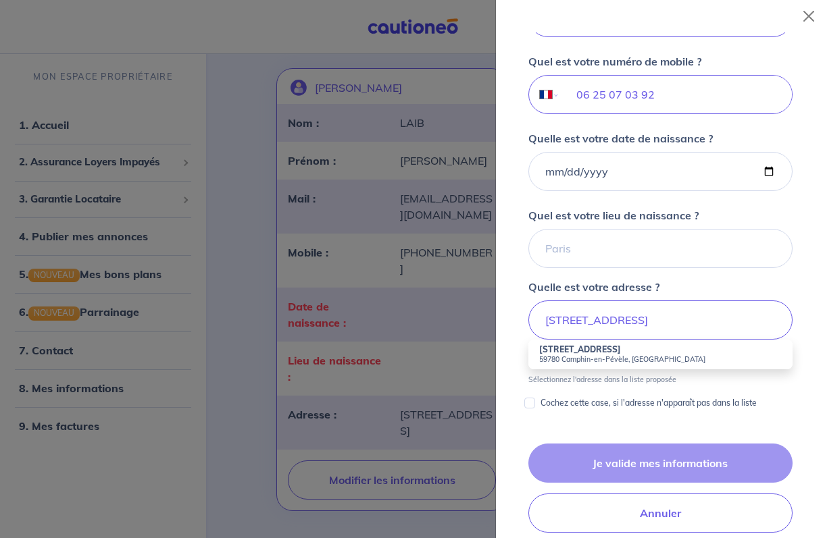
click at [640, 353] on li "187 Rue de Créplaine 59780 Camphin-en-Pévèle, France" at bounding box center [660, 355] width 264 height 30
type input "187 Rue de Créplaine, 59780 Camphin-en-Pévèle, France"
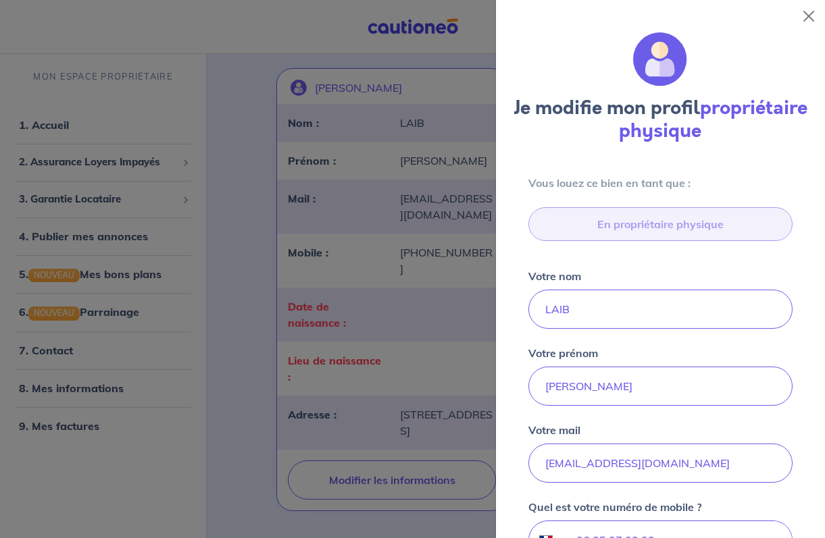
scroll to position [0, 0]
click at [806, 15] on button "Close" at bounding box center [809, 16] width 22 height 22
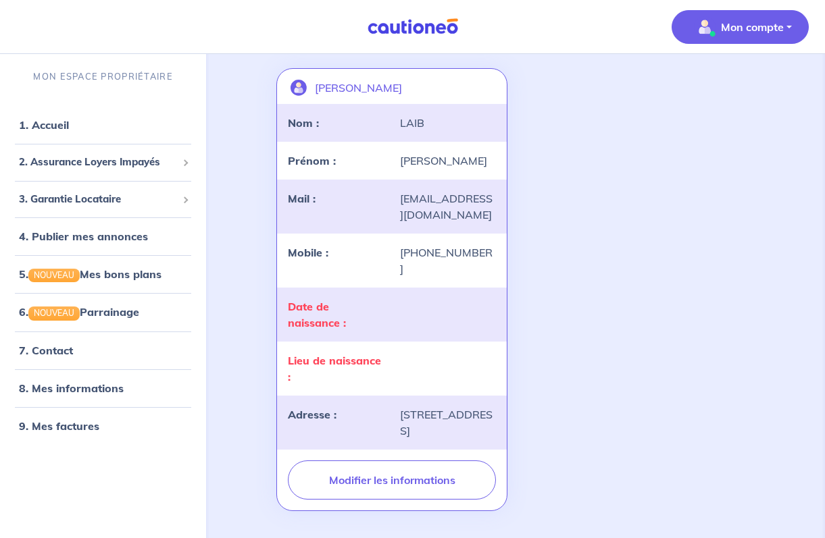
click at [745, 25] on p "Mon compte" at bounding box center [752, 27] width 63 height 16
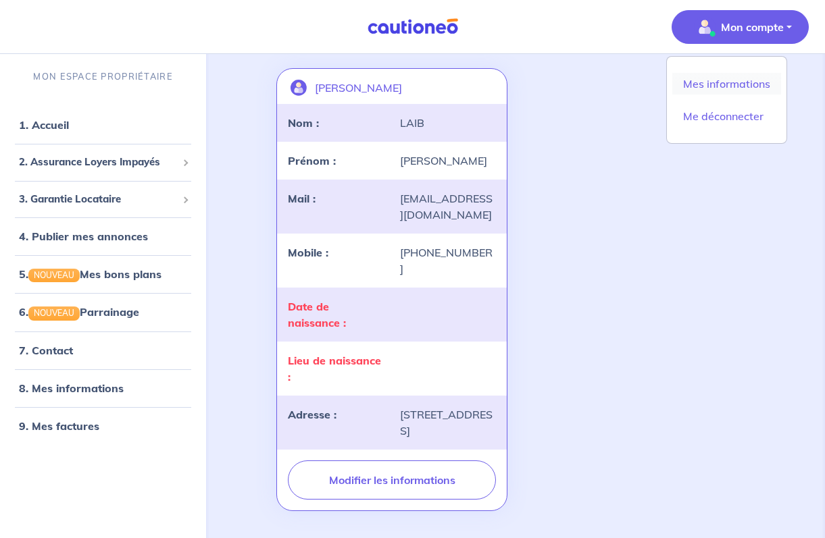
click at [714, 79] on link "Mes informations" at bounding box center [726, 84] width 109 height 22
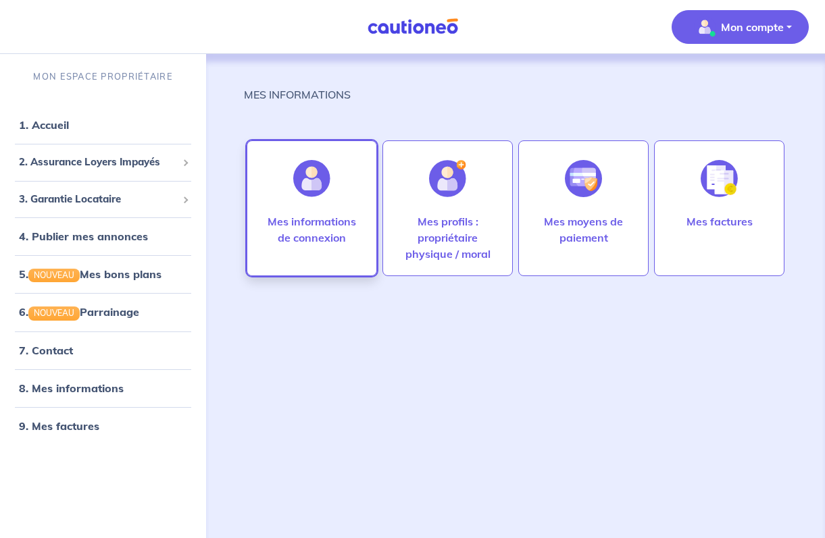
click at [330, 221] on p "Mes informations de connexion" at bounding box center [312, 229] width 102 height 32
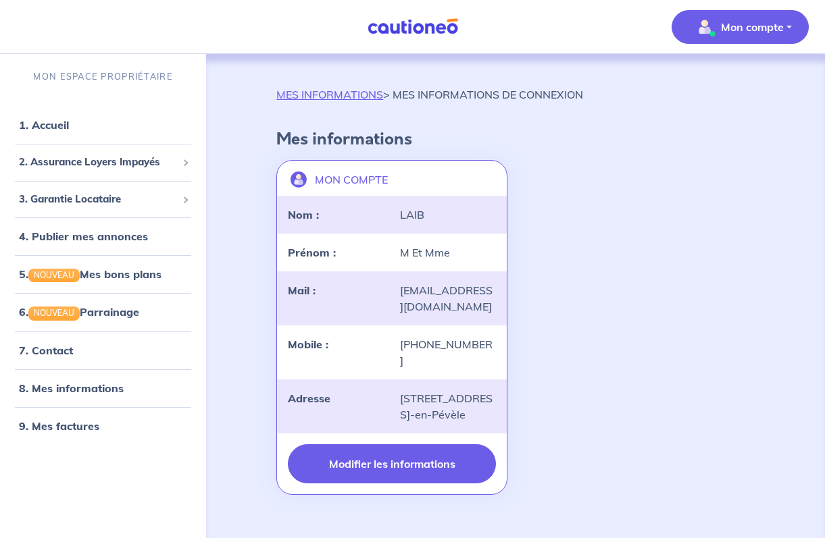
click at [388, 478] on button "Modifier les informations" at bounding box center [392, 464] width 208 height 39
select select "FR"
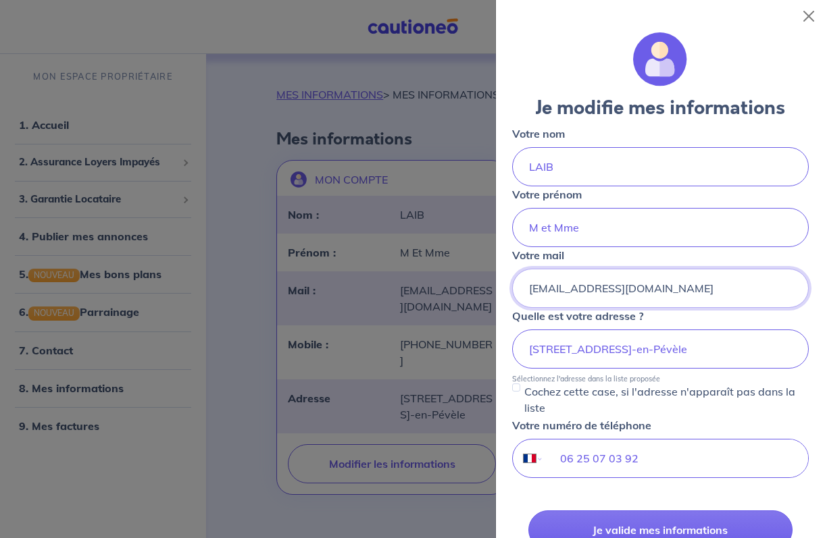
click at [789, 288] on input "[EMAIL_ADDRESS][PERSON_NAME][DOMAIN_NAME]" at bounding box center [660, 288] width 297 height 39
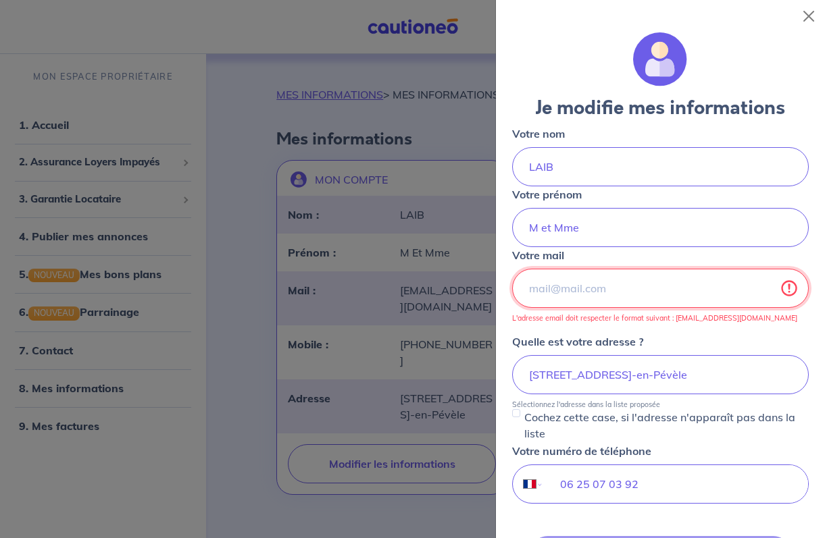
type input "monsieur.laib@gmail.com"
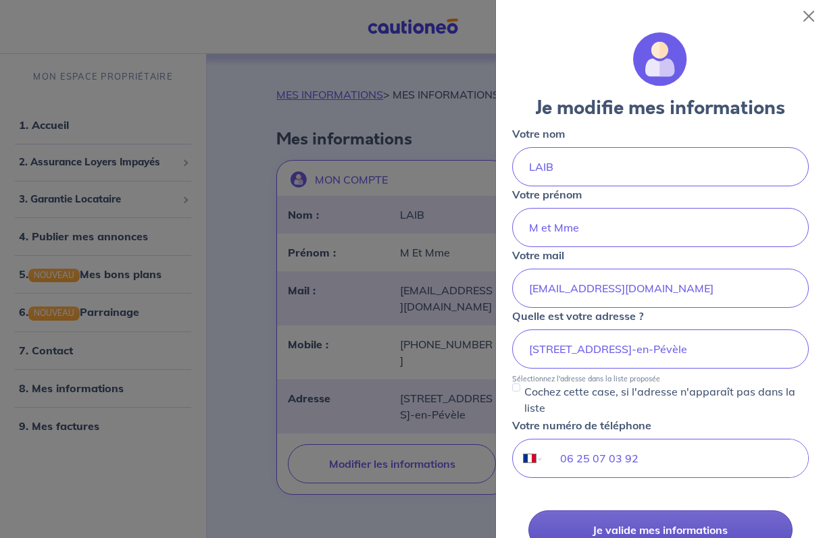
click at [661, 522] on button "Je valide mes informations" at bounding box center [660, 530] width 264 height 39
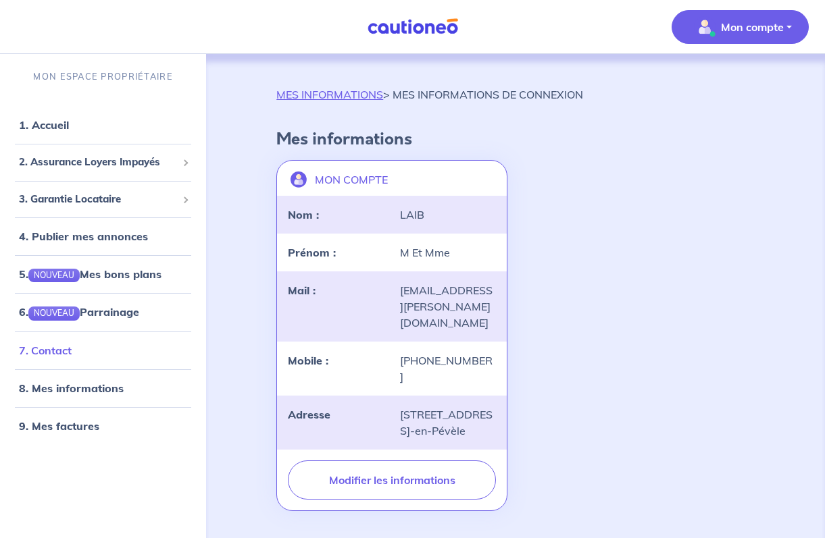
click at [45, 350] on link "7. Contact" at bounding box center [45, 351] width 53 height 14
